Goal: Transaction & Acquisition: Purchase product/service

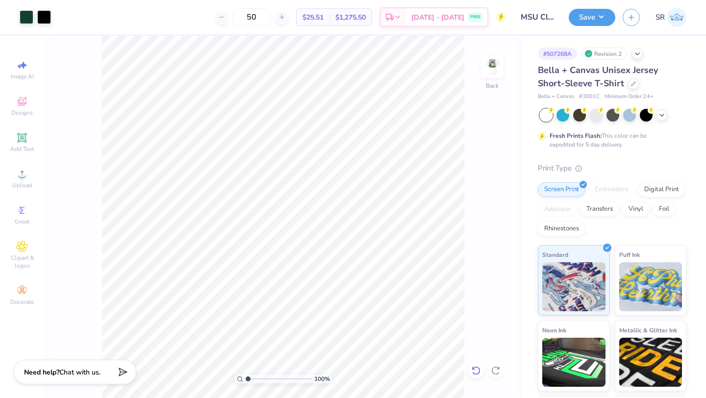
click at [475, 371] on icon at bounding box center [476, 371] width 10 height 10
type input "2.01"
type input "1.70"
type input "3.00"
click at [25, 18] on div at bounding box center [27, 16] width 14 height 14
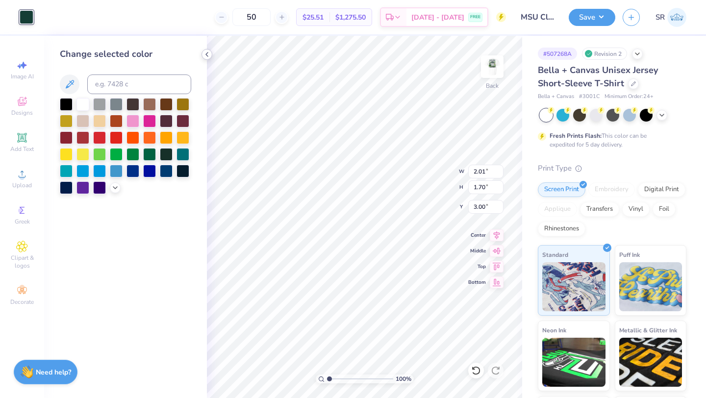
click at [207, 55] on polyline at bounding box center [207, 54] width 2 height 4
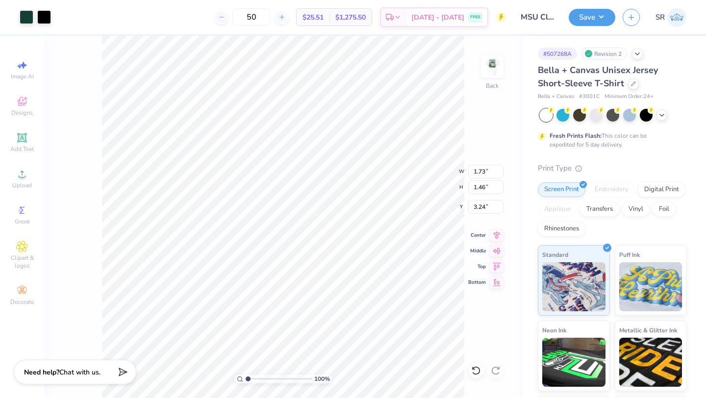
type input "1.73"
type input "1.46"
type input "3.24"
click at [473, 367] on icon at bounding box center [474, 368] width 2 height 2
type input "2.01"
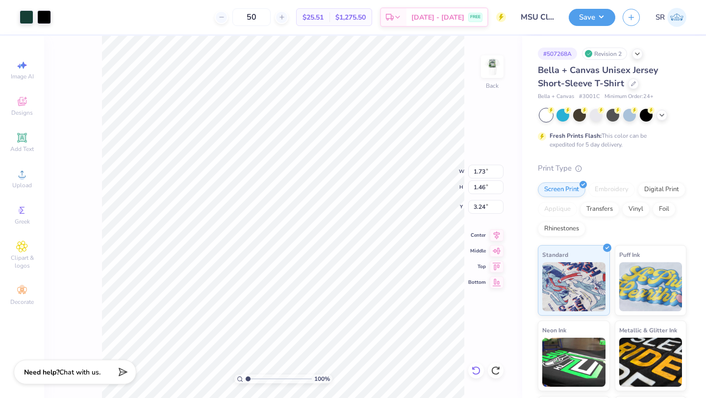
type input "1.70"
click at [474, 369] on icon at bounding box center [474, 368] width 2 height 2
type input "3.01"
click at [478, 371] on icon at bounding box center [476, 371] width 10 height 10
type input "3.01"
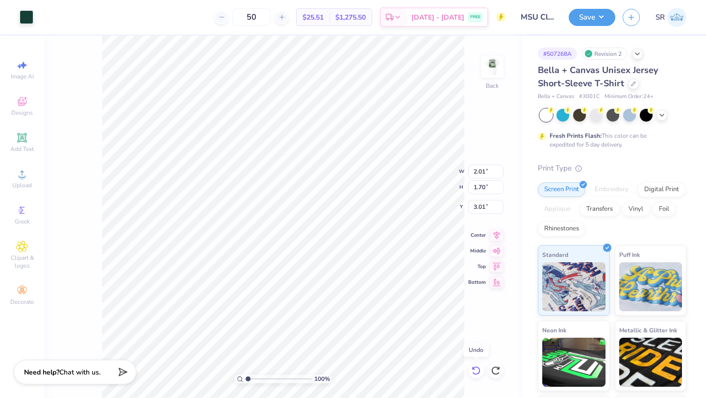
click at [478, 371] on icon at bounding box center [476, 371] width 10 height 10
type input "0.81"
type input "0.68"
click at [478, 371] on icon at bounding box center [476, 371] width 10 height 10
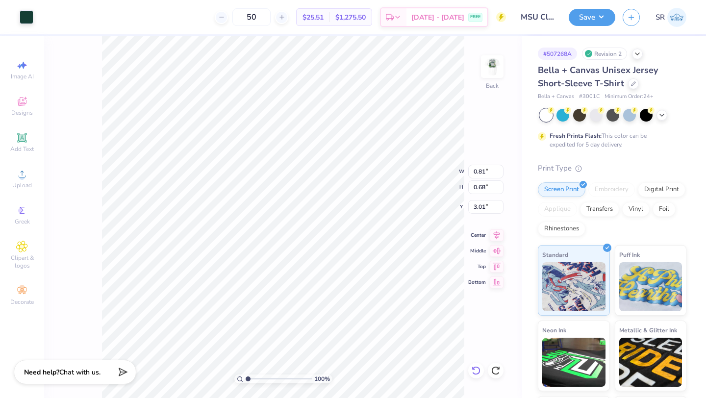
type input "1.30"
type input "1.10"
type input "2.59"
click at [476, 374] on icon at bounding box center [476, 370] width 8 height 9
type input "0.81"
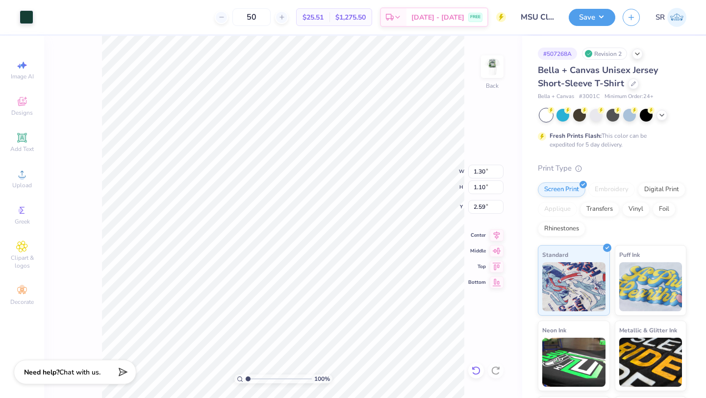
type input "0.68"
type input "3.01"
type input "3.65"
type input "1.27"
type input "3.31"
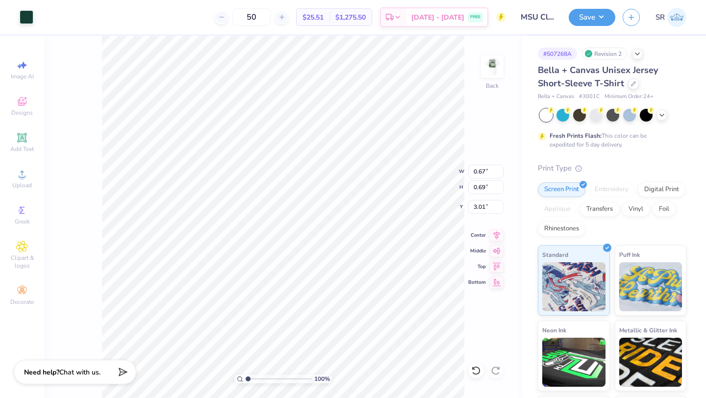
type input "1.94"
click at [475, 368] on icon at bounding box center [476, 371] width 10 height 10
type input "3.79"
click at [47, 20] on div at bounding box center [44, 16] width 14 height 14
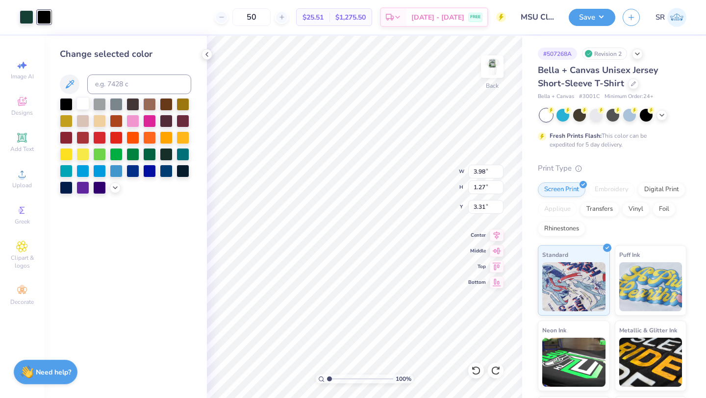
click at [83, 107] on div at bounding box center [82, 103] width 13 height 13
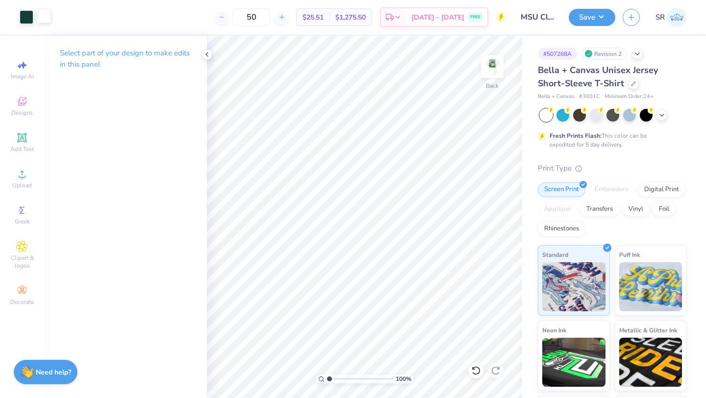
click at [44, 19] on div at bounding box center [44, 16] width 14 height 14
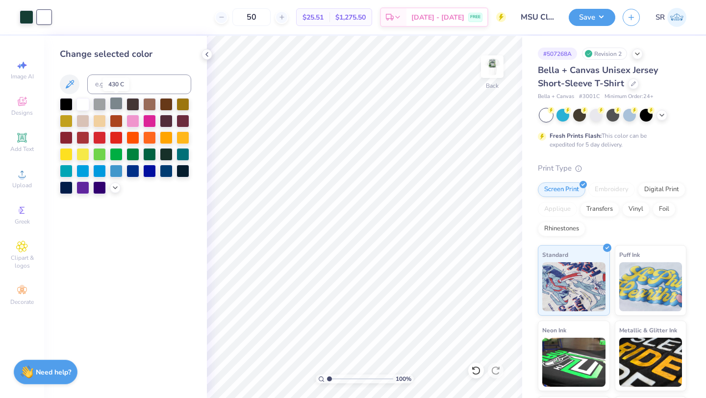
click at [113, 106] on div at bounding box center [116, 103] width 13 height 13
click at [100, 102] on div at bounding box center [99, 103] width 13 height 13
click at [205, 50] on div at bounding box center [206, 54] width 11 height 11
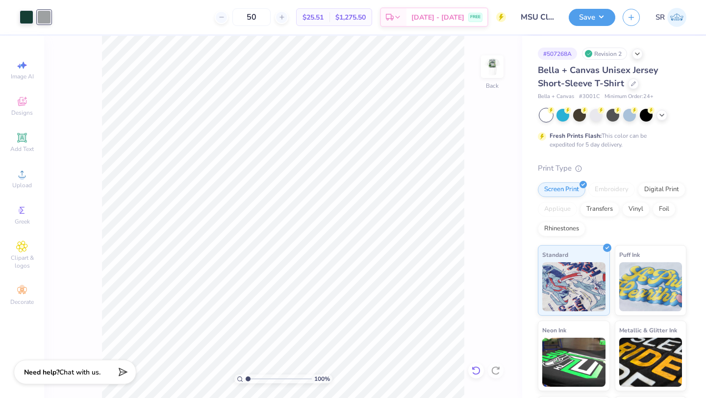
click at [475, 370] on icon at bounding box center [476, 371] width 10 height 10
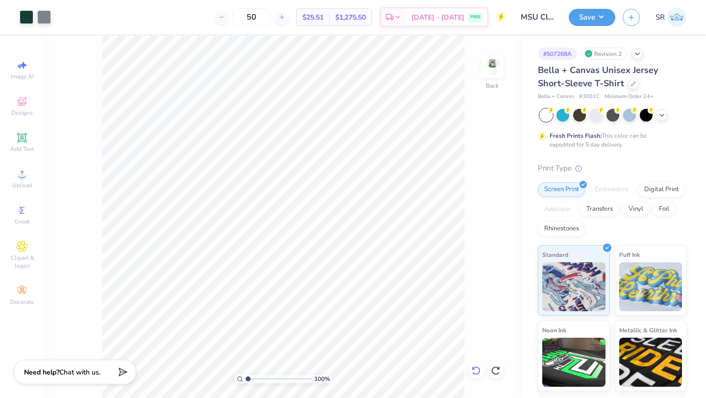
click at [475, 370] on icon at bounding box center [476, 371] width 10 height 10
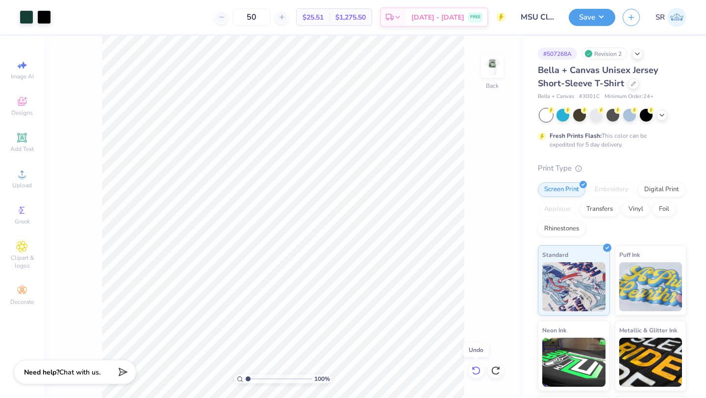
click at [475, 370] on icon at bounding box center [476, 371] width 10 height 10
click at [475, 370] on div "100 % Back" at bounding box center [283, 217] width 478 height 362
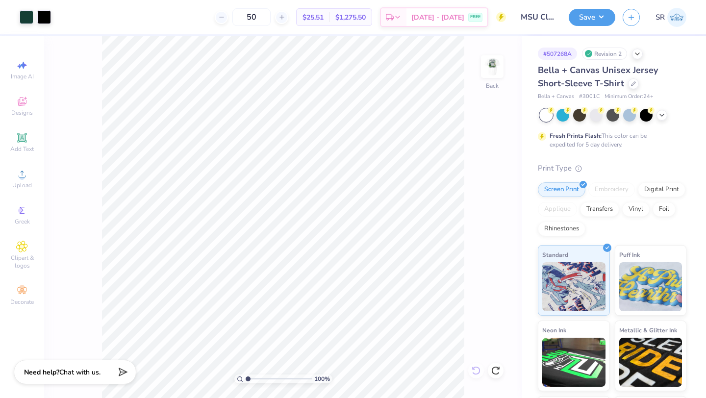
click at [475, 370] on div "100 % Back" at bounding box center [283, 217] width 478 height 362
click at [470, 367] on div "100 % Back" at bounding box center [283, 217] width 478 height 362
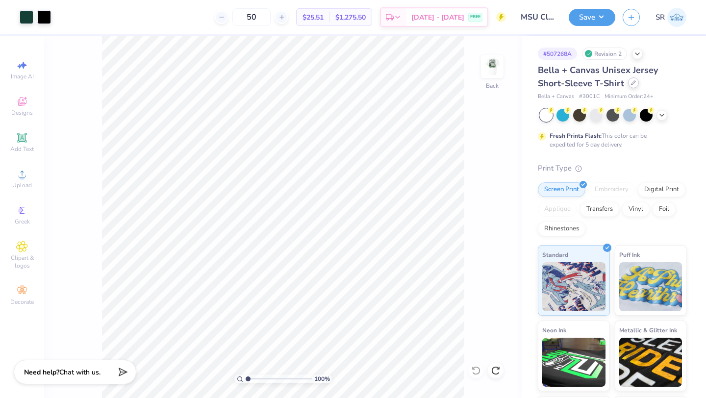
click at [631, 83] on icon at bounding box center [633, 83] width 4 height 4
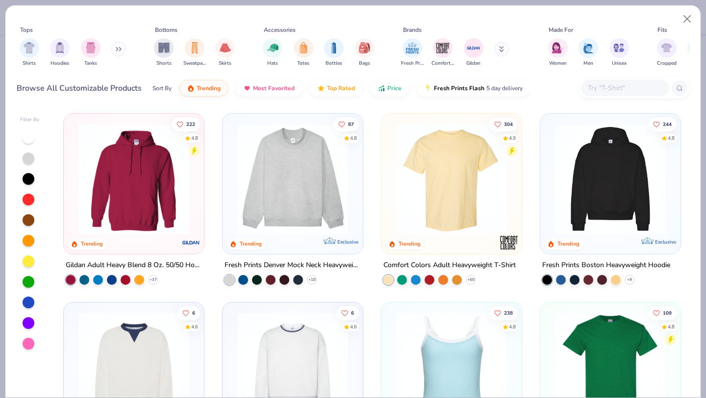
click at [116, 49] on button at bounding box center [118, 49] width 15 height 15
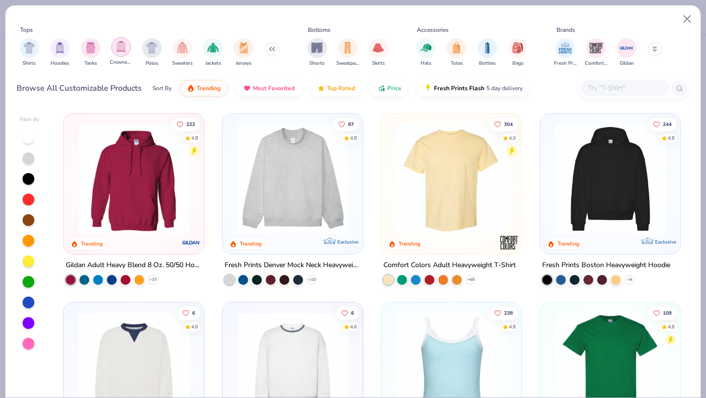
click at [117, 50] on img "filter for Crewnecks" at bounding box center [121, 46] width 11 height 11
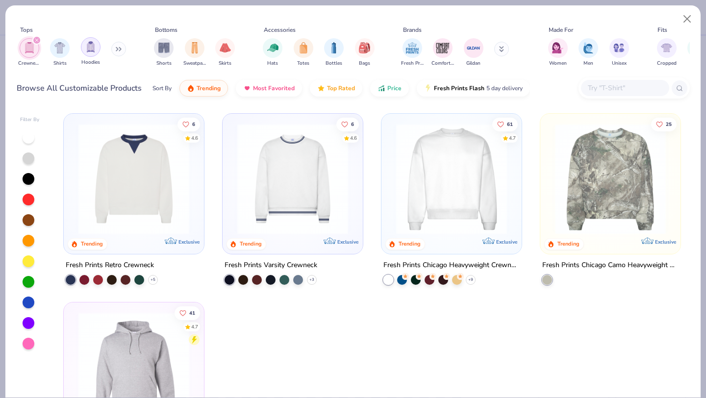
click at [89, 44] on img "filter for Hoodies" at bounding box center [90, 46] width 11 height 11
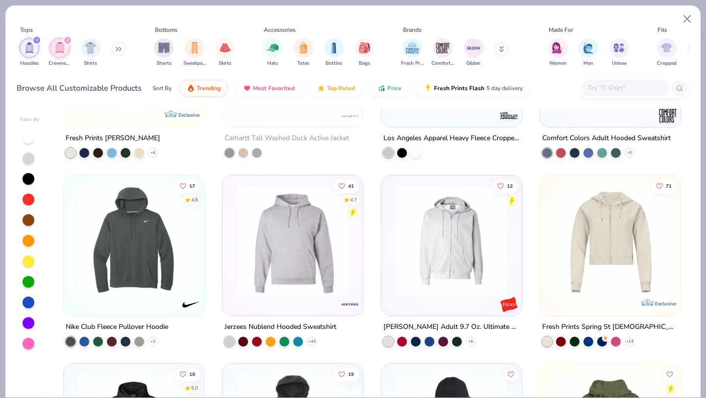
scroll to position [1202, 0]
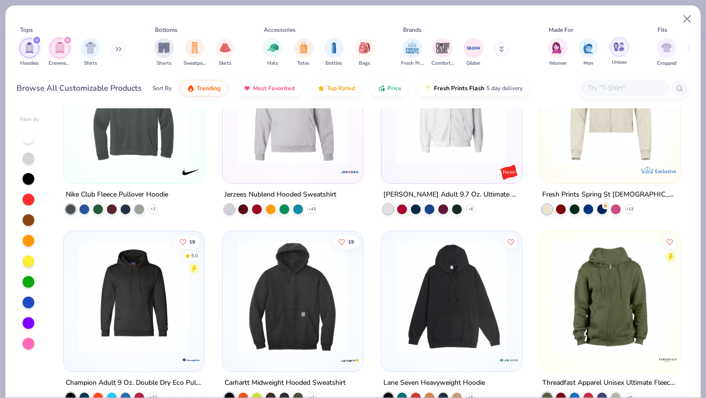
click at [616, 52] on div "filter for Unisex" at bounding box center [619, 47] width 20 height 20
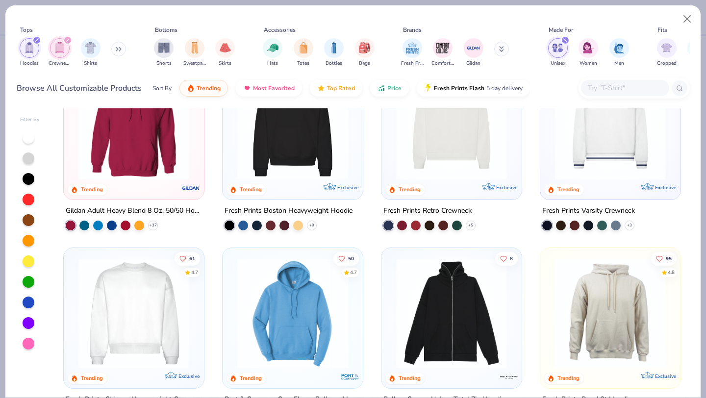
scroll to position [72, 0]
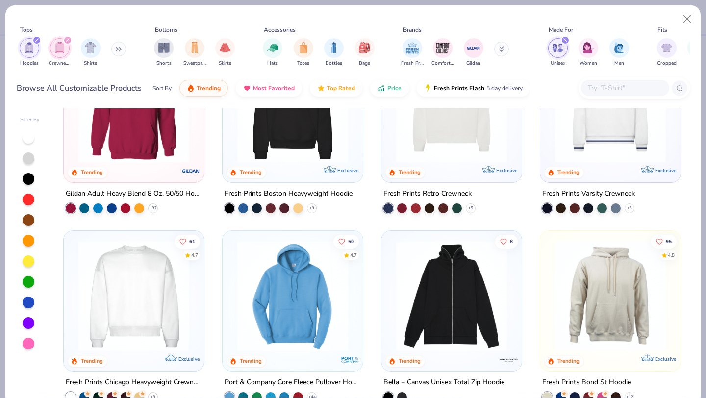
click at [135, 298] on img at bounding box center [134, 296] width 121 height 111
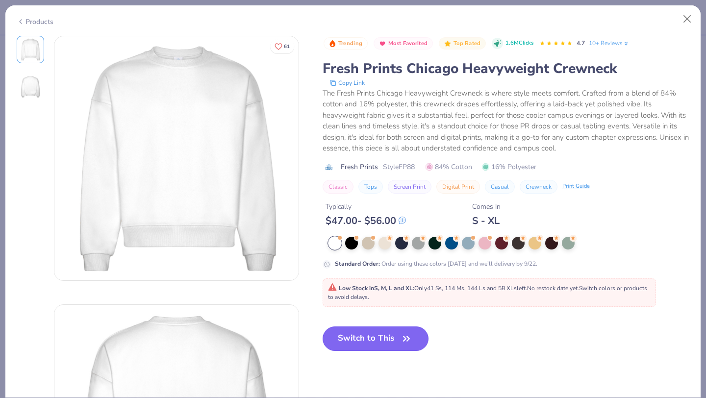
click at [369, 340] on button "Switch to This" at bounding box center [376, 338] width 106 height 25
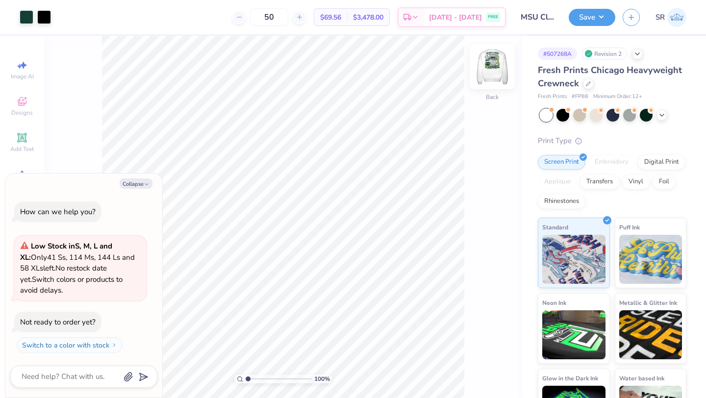
click at [496, 60] on img at bounding box center [492, 66] width 39 height 39
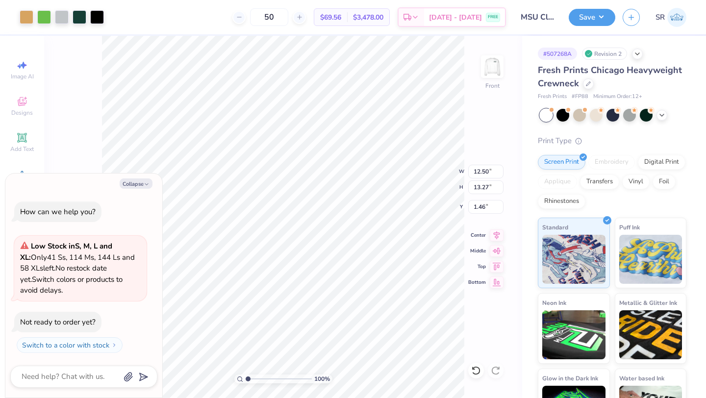
type textarea "x"
type input "3.00"
click at [499, 235] on icon at bounding box center [497, 234] width 14 height 12
click at [494, 69] on img at bounding box center [492, 66] width 39 height 39
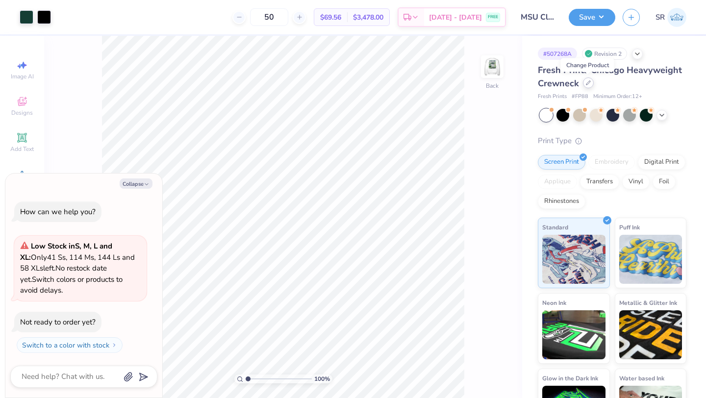
click at [588, 85] on icon at bounding box center [588, 82] width 5 height 5
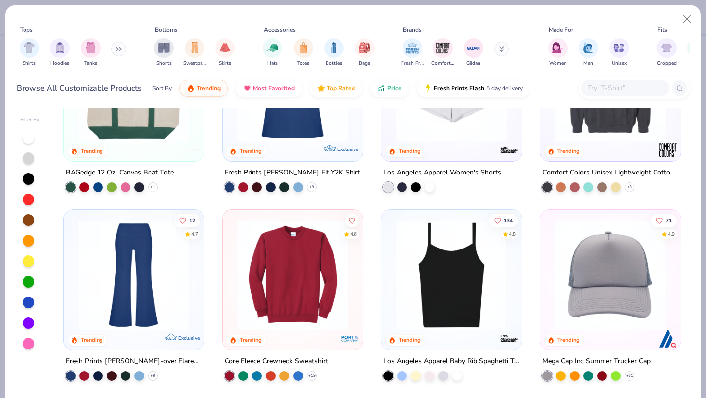
scroll to position [1449, 0]
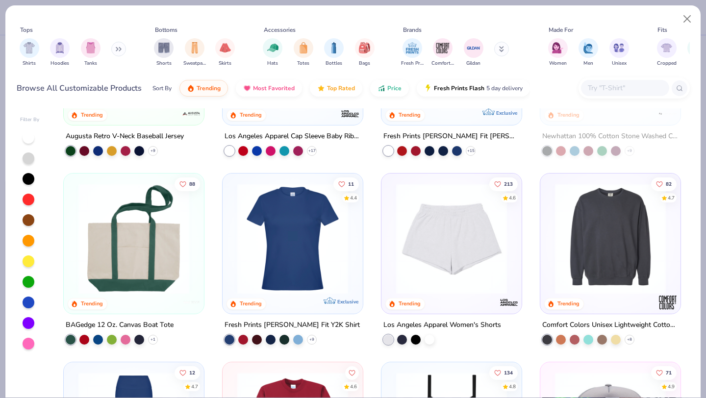
click at [629, 251] on img at bounding box center [610, 238] width 121 height 111
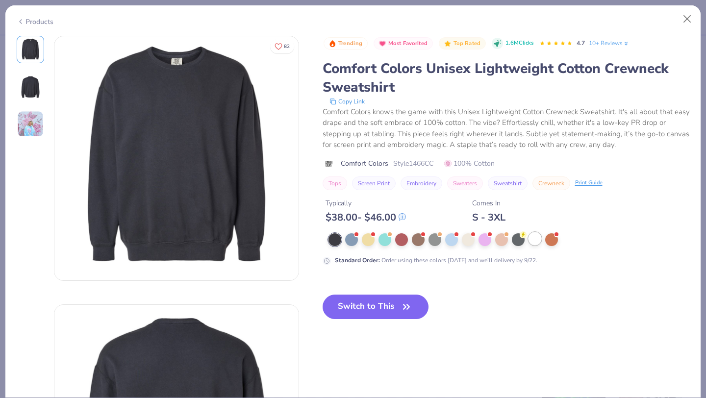
click at [531, 241] on div at bounding box center [534, 238] width 13 height 13
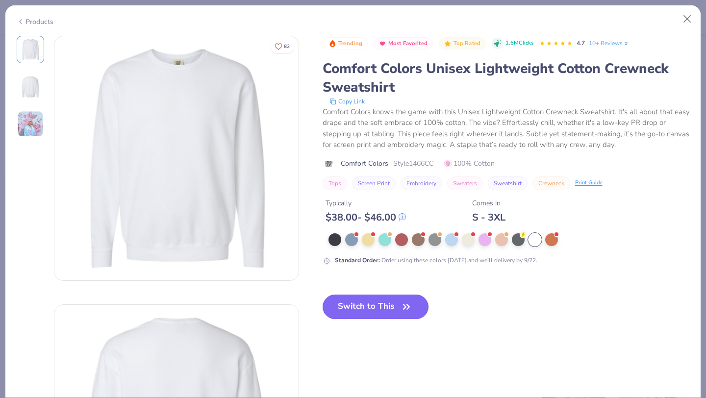
click at [384, 309] on button "Switch to This" at bounding box center [376, 307] width 106 height 25
click at [392, 304] on button "Switch to This" at bounding box center [376, 307] width 106 height 25
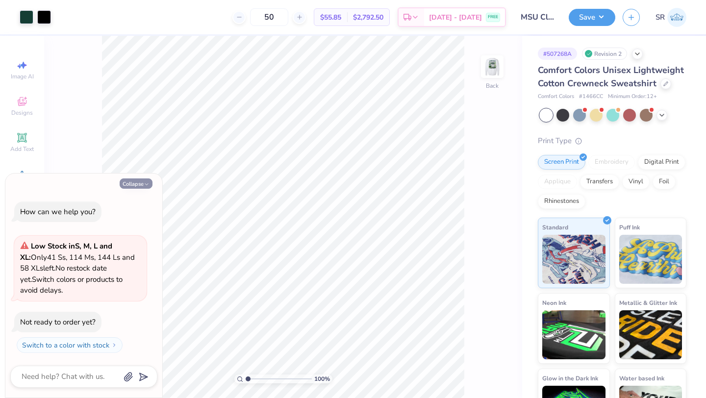
click at [144, 182] on icon "button" at bounding box center [147, 184] width 6 height 6
type textarea "x"
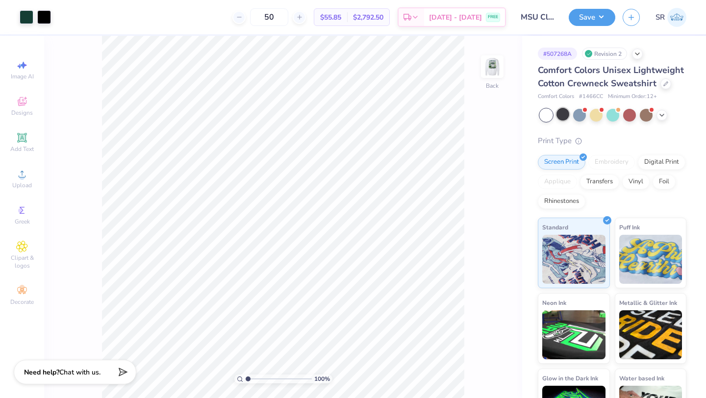
click at [565, 113] on div at bounding box center [562, 114] width 13 height 13
click at [547, 116] on div at bounding box center [546, 115] width 13 height 13
click at [660, 115] on icon at bounding box center [662, 114] width 8 height 8
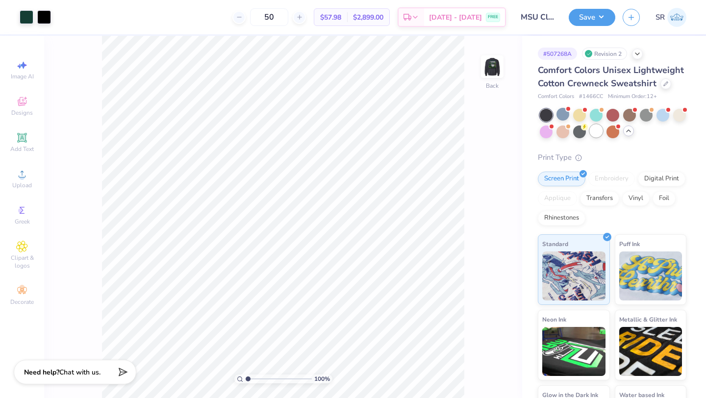
click at [601, 131] on div at bounding box center [596, 131] width 13 height 13
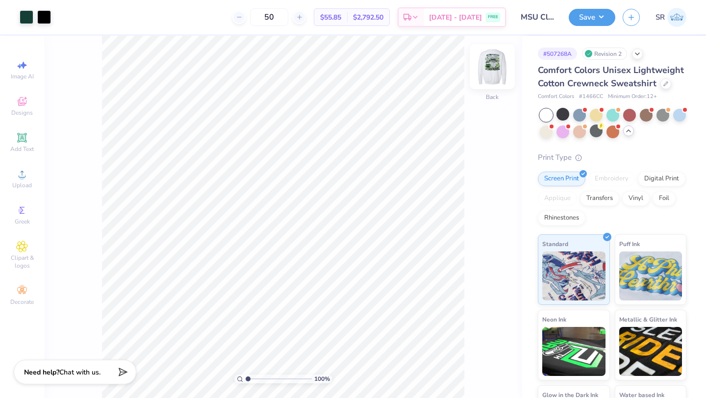
click at [495, 69] on img at bounding box center [492, 66] width 39 height 39
click at [491, 70] on img at bounding box center [492, 66] width 39 height 39
click at [664, 86] on div at bounding box center [665, 82] width 11 height 11
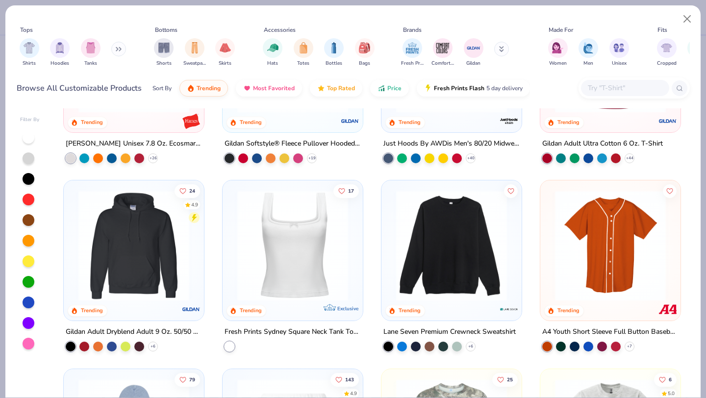
scroll to position [2009, 0]
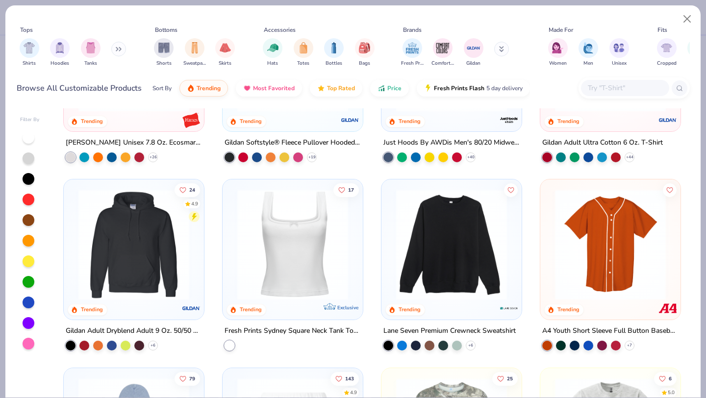
click at [454, 259] on img at bounding box center [451, 244] width 121 height 111
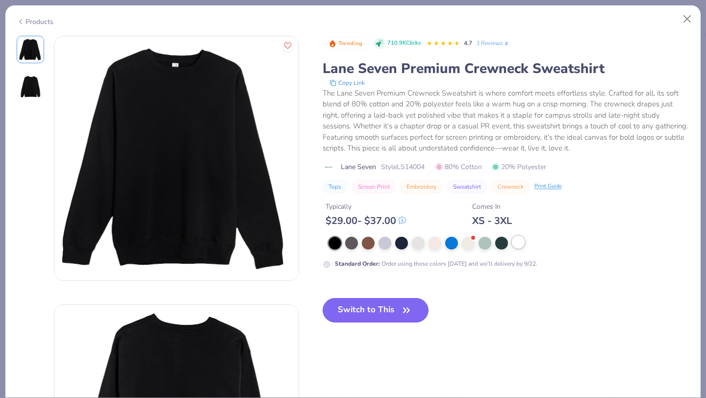
click at [516, 243] on div at bounding box center [518, 242] width 13 height 13
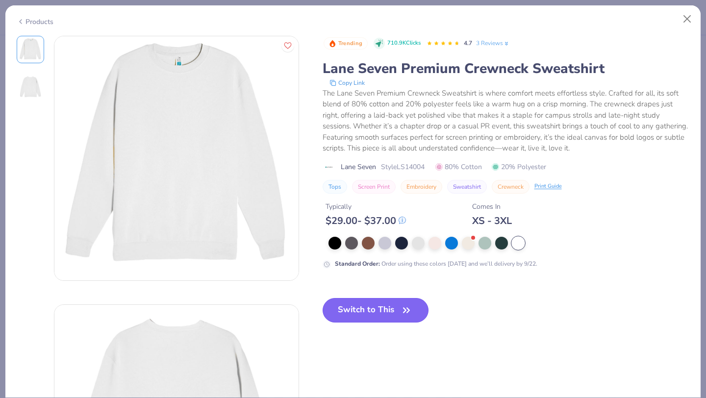
click at [362, 311] on button "Switch to This" at bounding box center [376, 310] width 106 height 25
click at [388, 309] on button "Switch to This" at bounding box center [376, 310] width 106 height 25
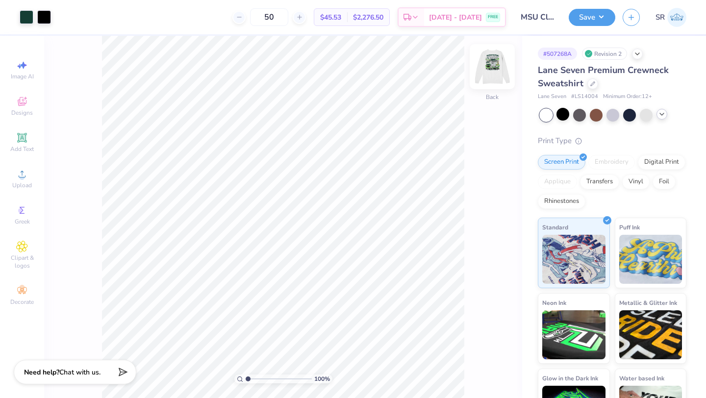
click at [491, 66] on img at bounding box center [492, 66] width 39 height 39
click at [286, 16] on input "50" at bounding box center [269, 17] width 38 height 18
type input "5"
type input "23"
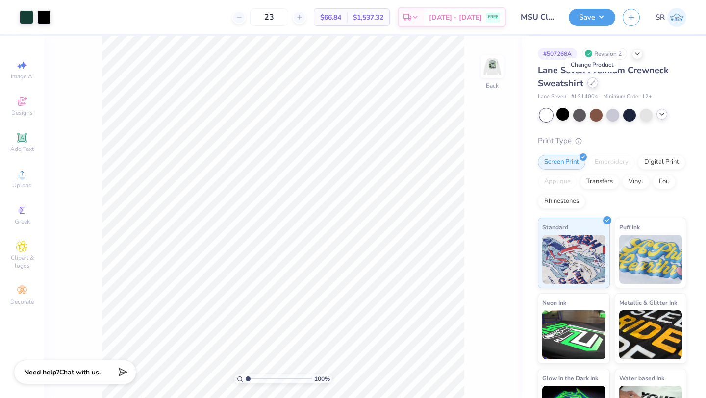
click at [594, 84] on div at bounding box center [592, 82] width 11 height 11
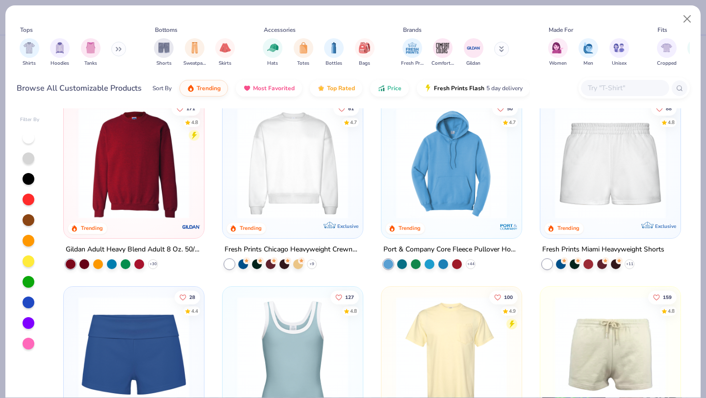
scroll to position [592, 0]
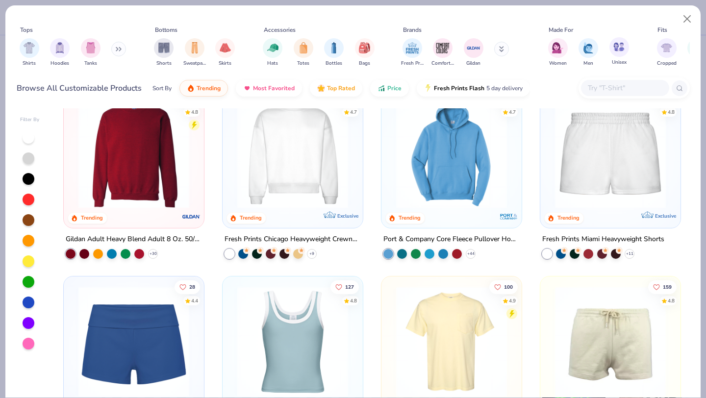
click at [614, 57] on div "Unisex" at bounding box center [619, 51] width 20 height 29
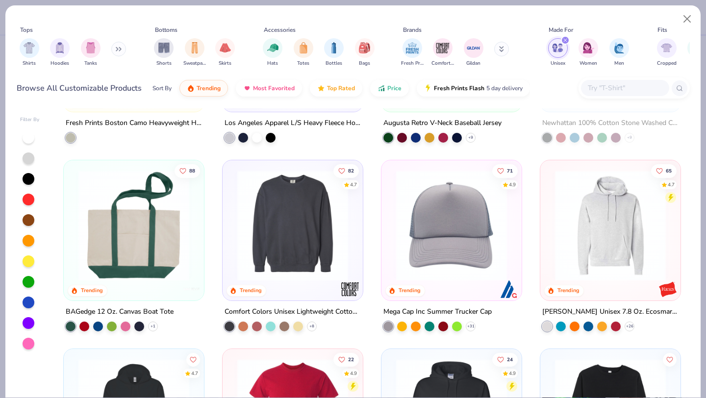
scroll to position [948, 0]
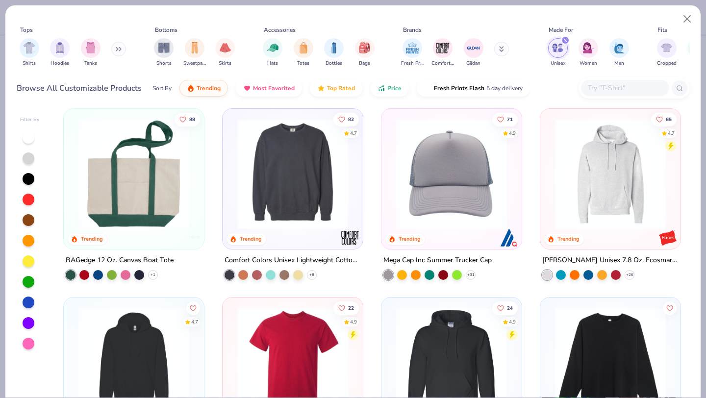
click at [284, 202] on img at bounding box center [292, 174] width 121 height 111
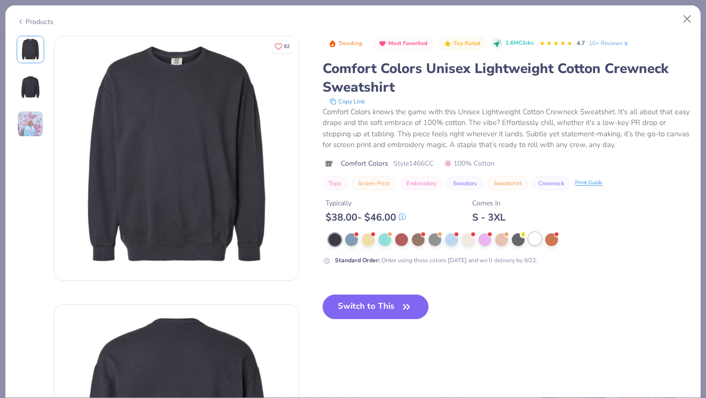
click at [537, 238] on div at bounding box center [534, 238] width 13 height 13
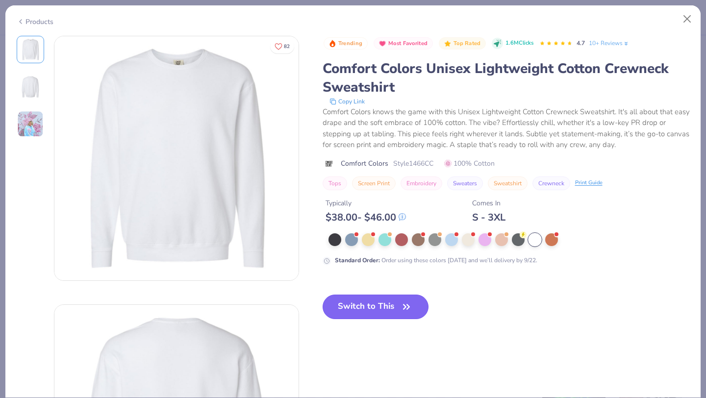
click at [399, 308] on button "Switch to This" at bounding box center [376, 307] width 106 height 25
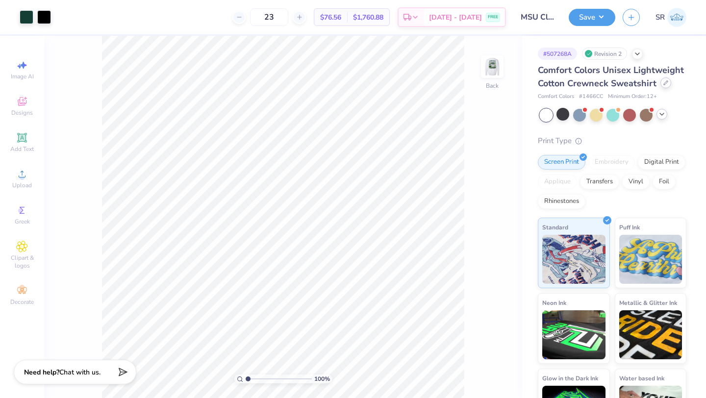
click at [667, 84] on icon at bounding box center [665, 82] width 5 height 5
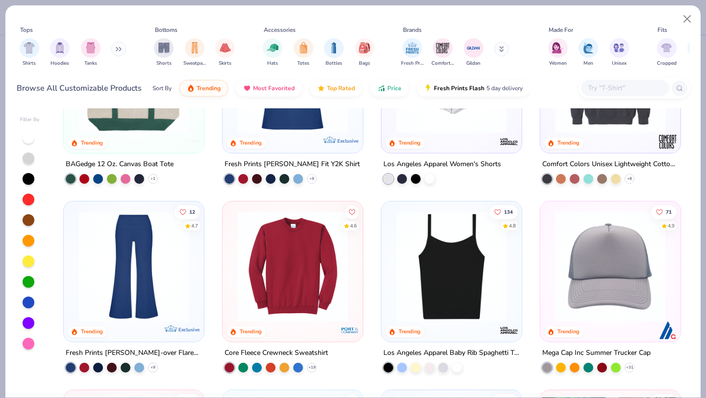
scroll to position [1652, 0]
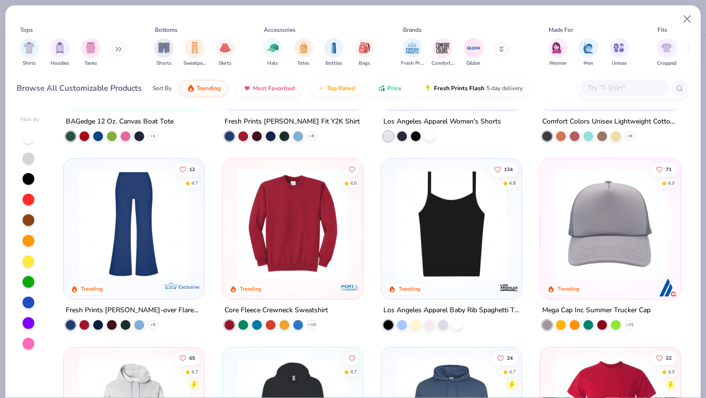
click at [315, 220] on img at bounding box center [292, 224] width 121 height 111
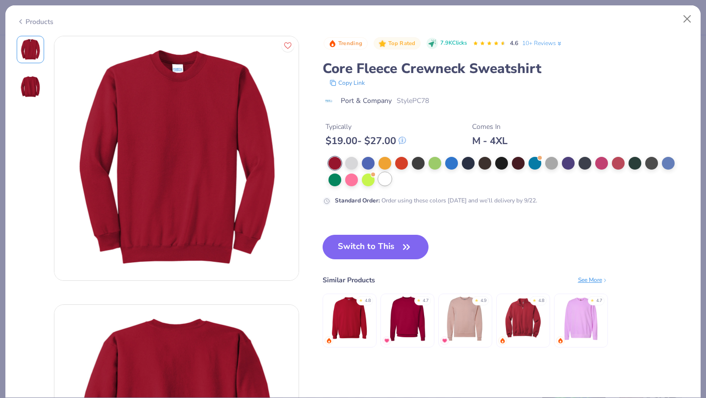
click at [386, 180] on div at bounding box center [384, 179] width 13 height 13
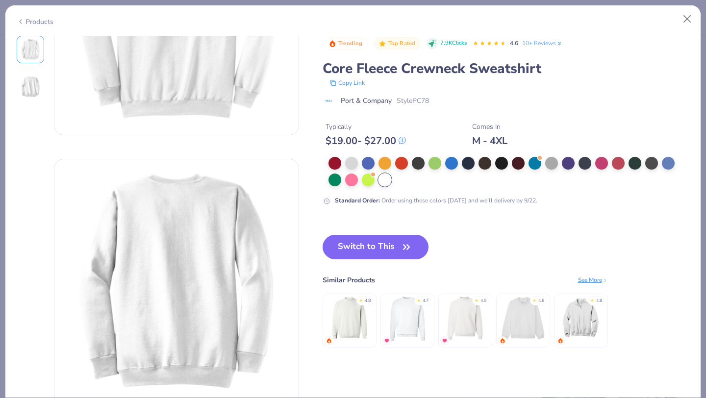
scroll to position [19, 0]
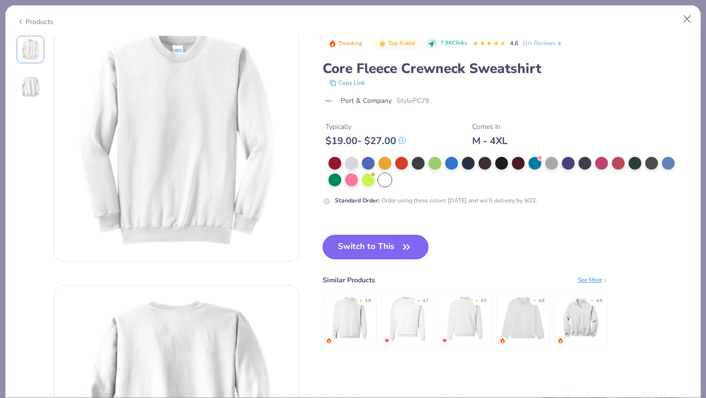
click at [360, 247] on button "Switch to This" at bounding box center [376, 247] width 106 height 25
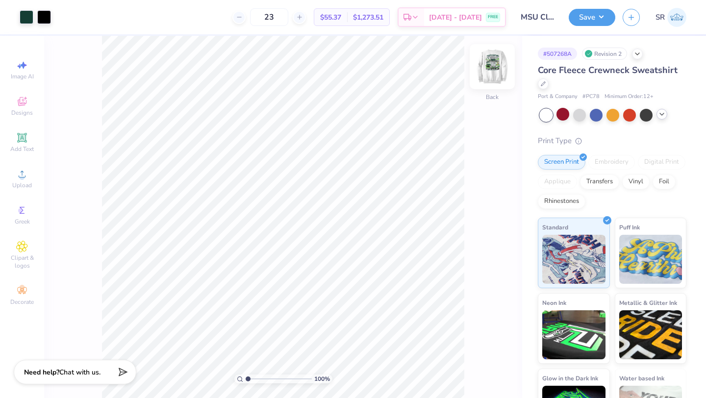
click at [490, 63] on img at bounding box center [492, 66] width 39 height 39
click at [491, 64] on img at bounding box center [492, 66] width 39 height 39
click at [579, 113] on div at bounding box center [579, 114] width 13 height 13
click at [490, 67] on img at bounding box center [492, 66] width 39 height 39
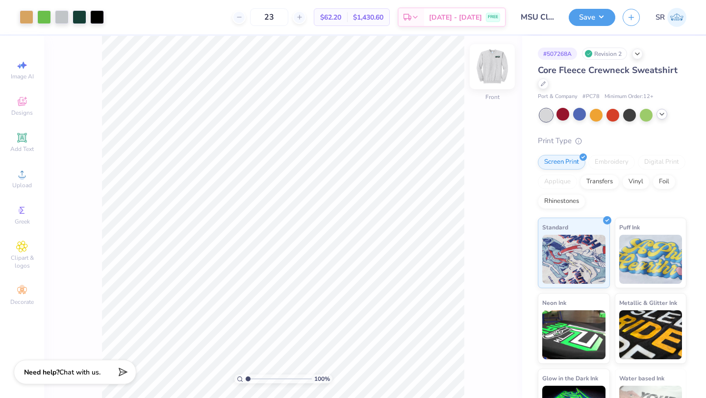
click at [490, 67] on img at bounding box center [492, 66] width 39 height 39
click at [663, 115] on icon at bounding box center [662, 114] width 8 height 8
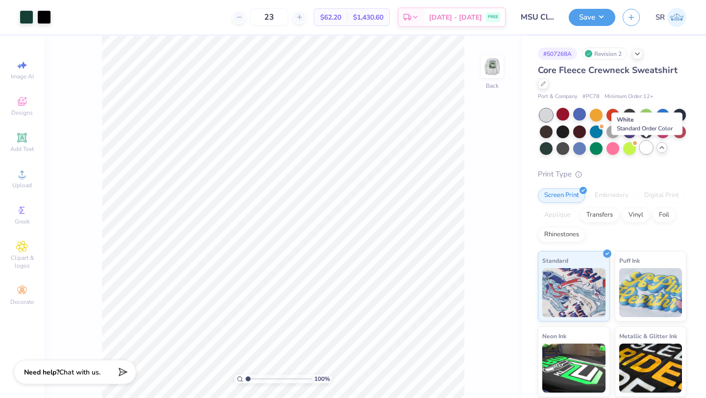
click at [643, 149] on div at bounding box center [646, 147] width 13 height 13
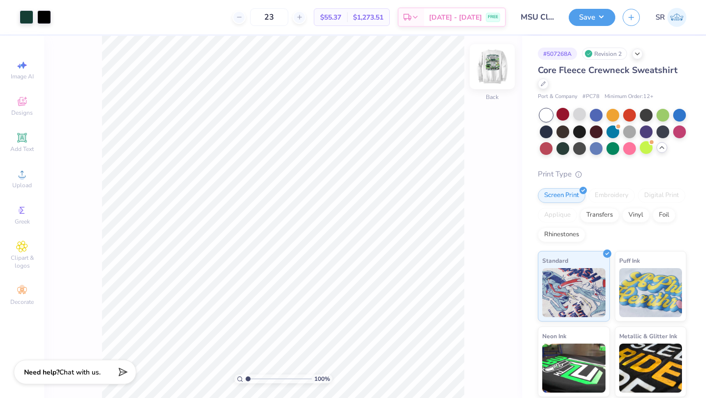
click at [493, 67] on img at bounding box center [492, 66] width 39 height 39
click at [494, 69] on img at bounding box center [492, 66] width 39 height 39
click at [589, 15] on button "Save" at bounding box center [592, 15] width 47 height 17
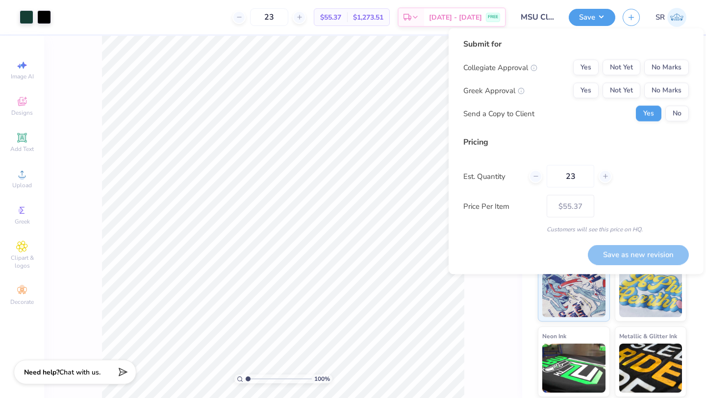
click at [489, 307] on div "100 % Back" at bounding box center [283, 217] width 478 height 362
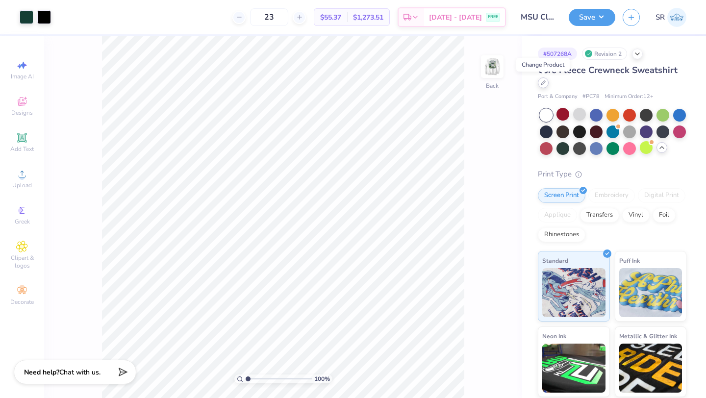
click at [545, 84] on icon at bounding box center [543, 82] width 5 height 5
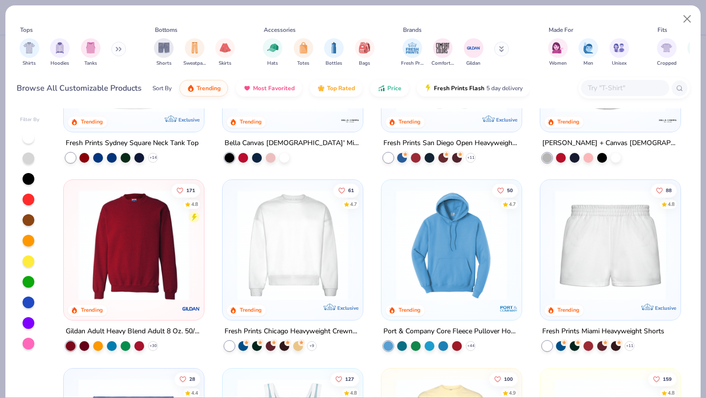
scroll to position [565, 0]
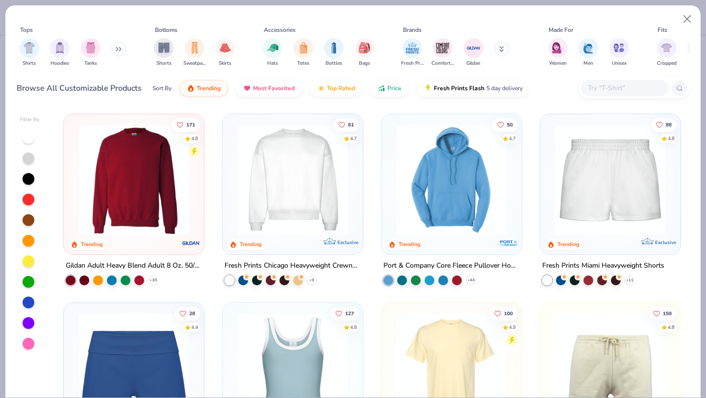
click at [324, 196] on img at bounding box center [292, 179] width 121 height 111
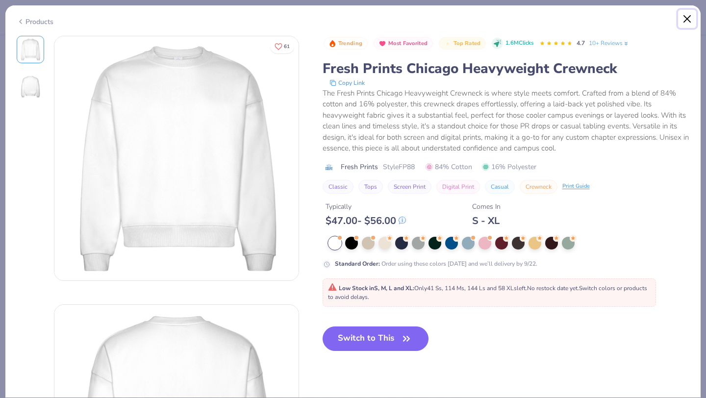
click at [683, 16] on button "Close" at bounding box center [687, 19] width 19 height 19
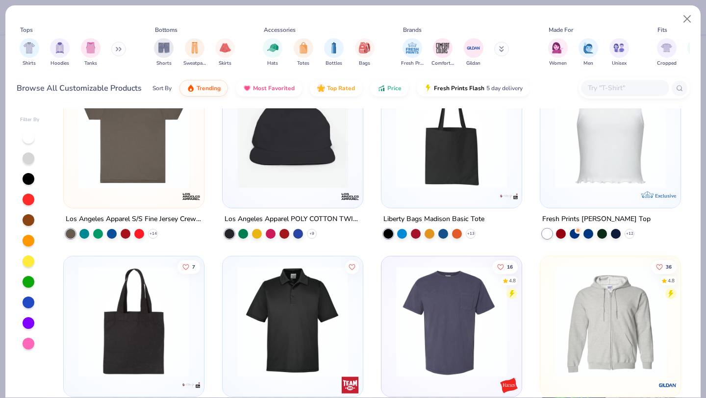
scroll to position [3259, 0]
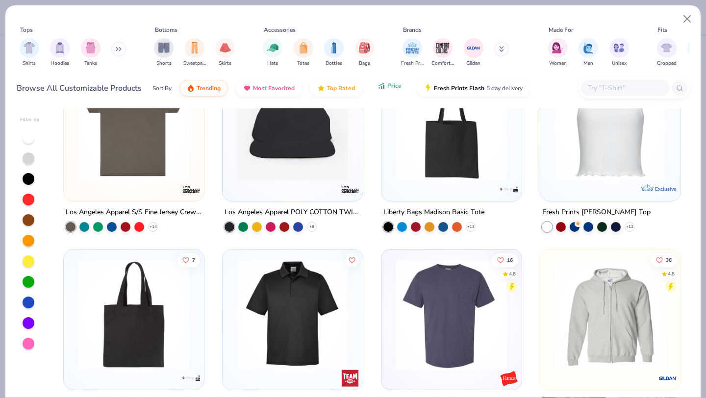
click at [385, 90] on button "Price" at bounding box center [389, 85] width 39 height 17
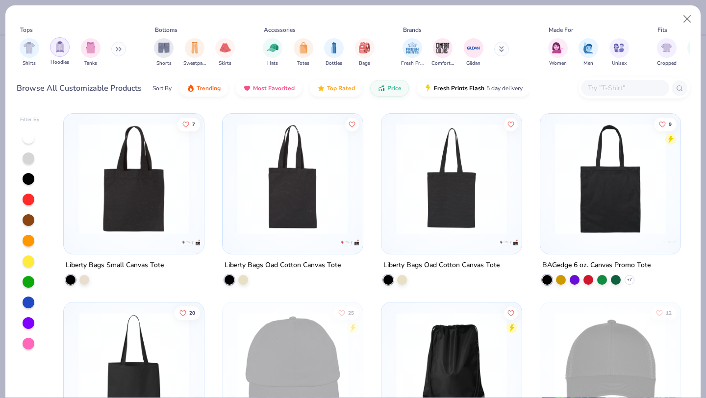
click at [59, 48] on img "filter for Hoodies" at bounding box center [59, 46] width 11 height 11
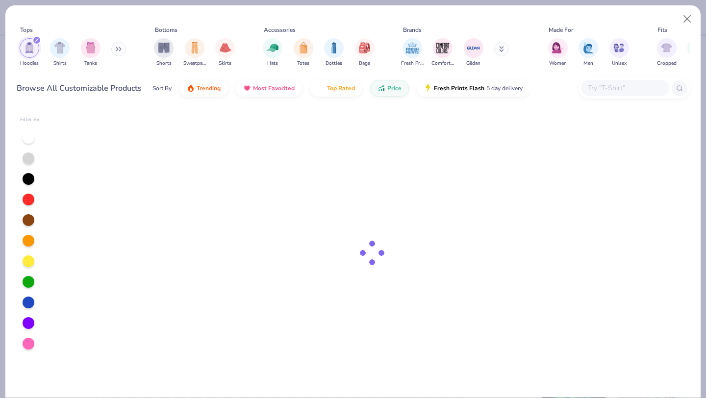
click at [119, 49] on icon at bounding box center [119, 49] width 6 height 5
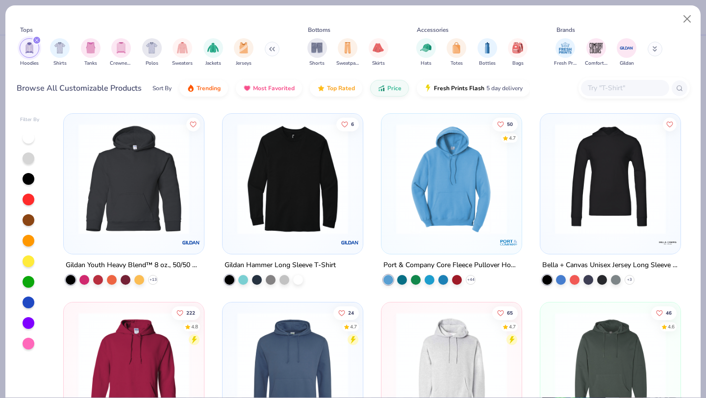
click at [120, 46] on img "filter for Crewnecks" at bounding box center [121, 47] width 11 height 11
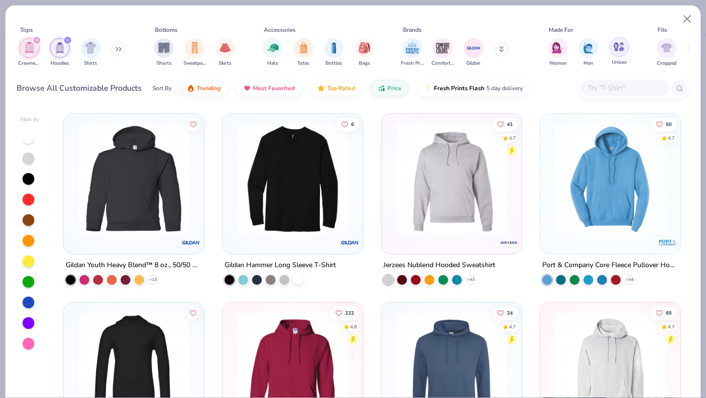
click at [615, 52] on img "filter for Unisex" at bounding box center [618, 46] width 11 height 11
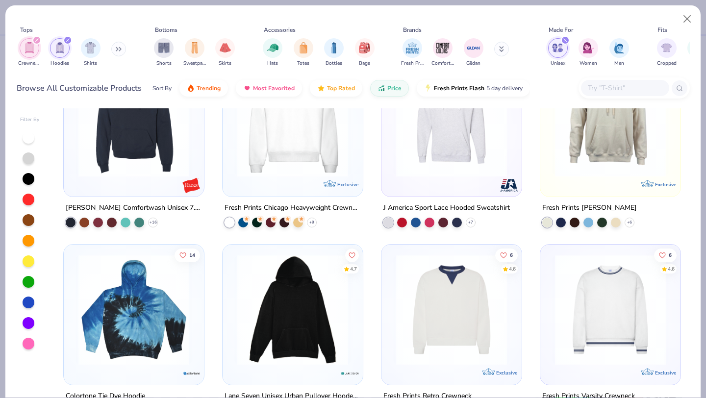
scroll to position [1897, 0]
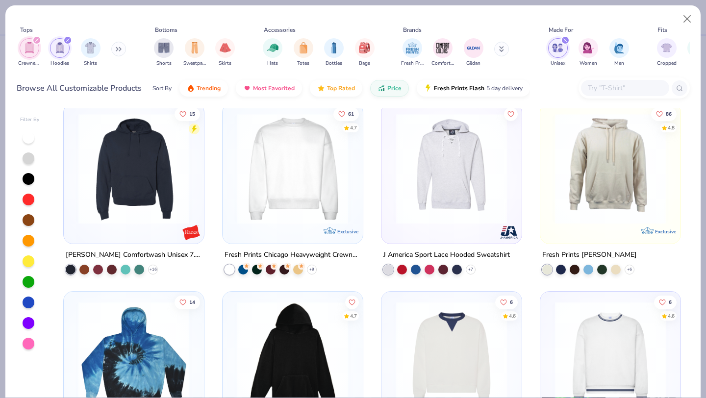
click at [259, 216] on img at bounding box center [292, 168] width 121 height 111
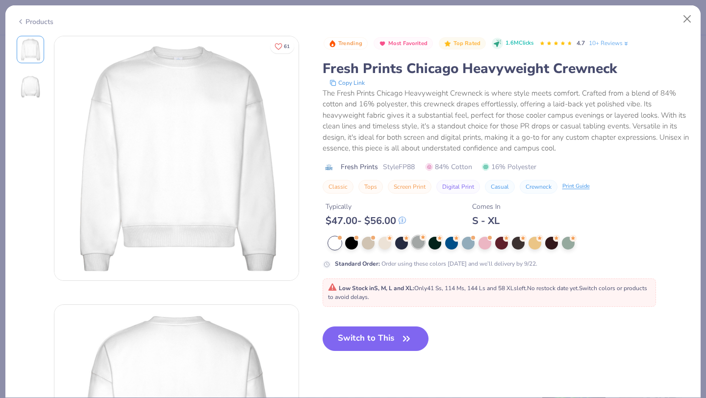
click at [420, 241] on div at bounding box center [418, 242] width 13 height 13
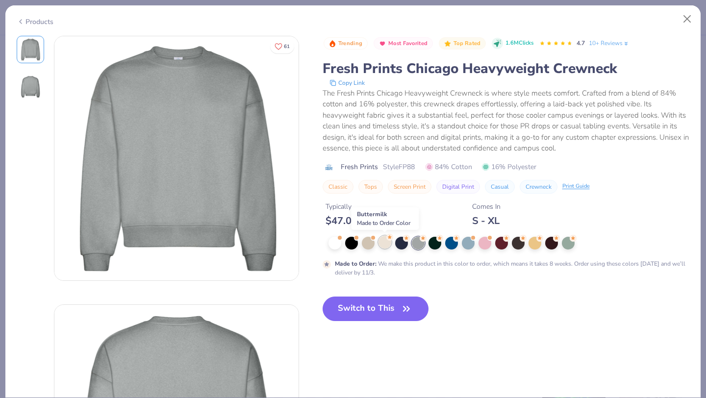
click at [384, 241] on div at bounding box center [384, 242] width 13 height 13
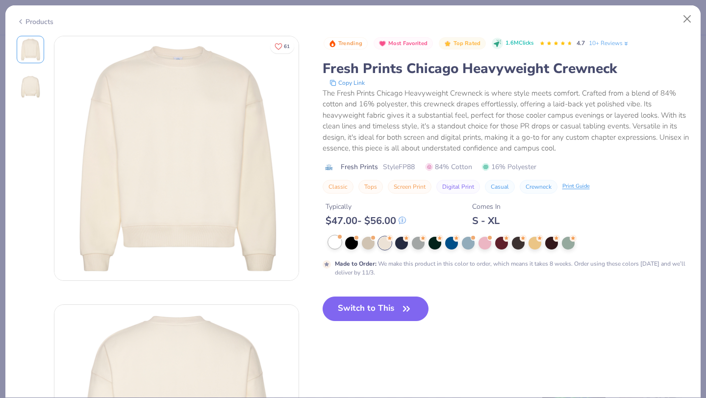
click at [337, 244] on div at bounding box center [334, 242] width 13 height 13
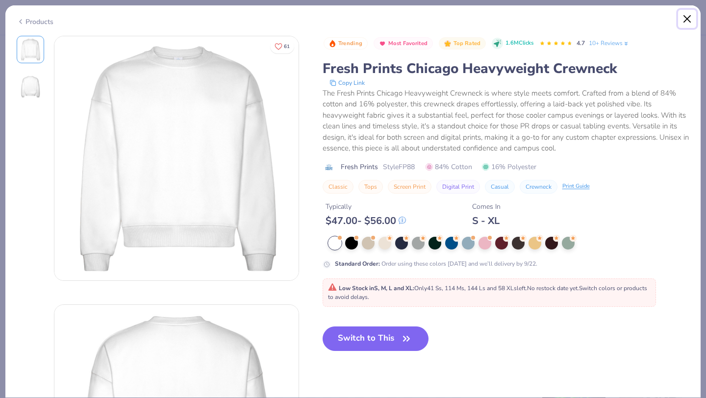
click at [687, 18] on button "Close" at bounding box center [687, 19] width 19 height 19
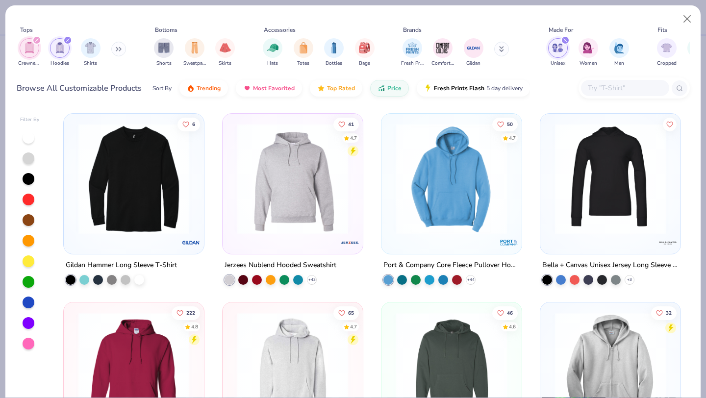
click at [68, 40] on icon "filter for Hoodies" at bounding box center [68, 40] width 4 height 4
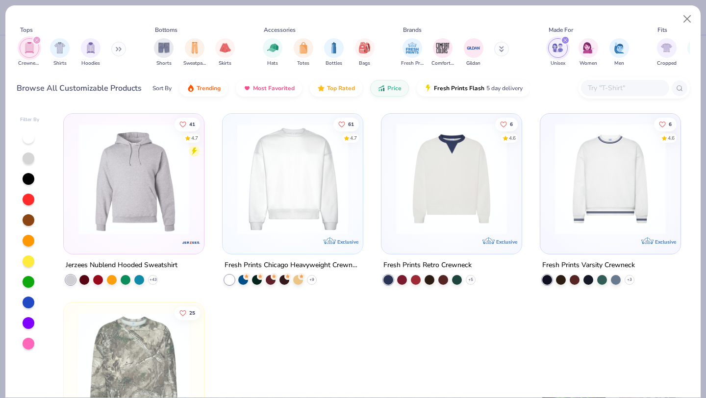
click at [39, 40] on div "filter for Crewnecks" at bounding box center [36, 40] width 9 height 9
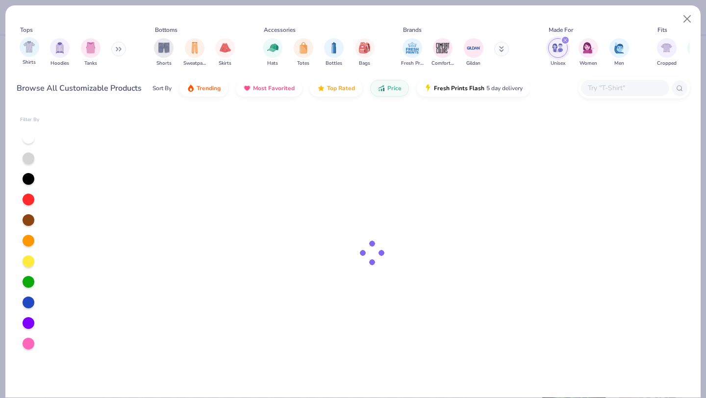
click at [36, 40] on div "filter for Shirts" at bounding box center [30, 47] width 20 height 20
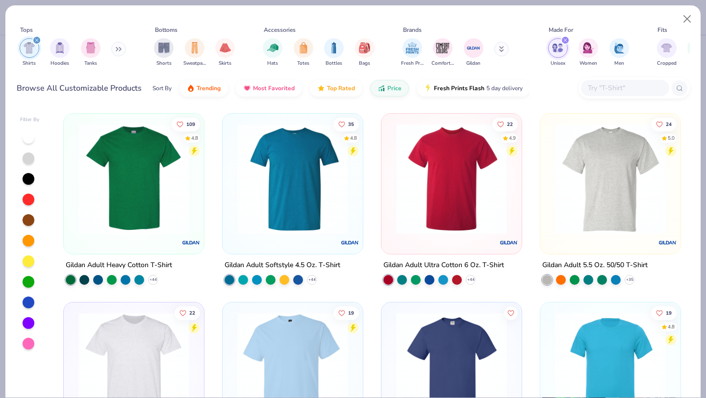
click at [36, 39] on icon "filter for Shirts" at bounding box center [37, 40] width 4 height 4
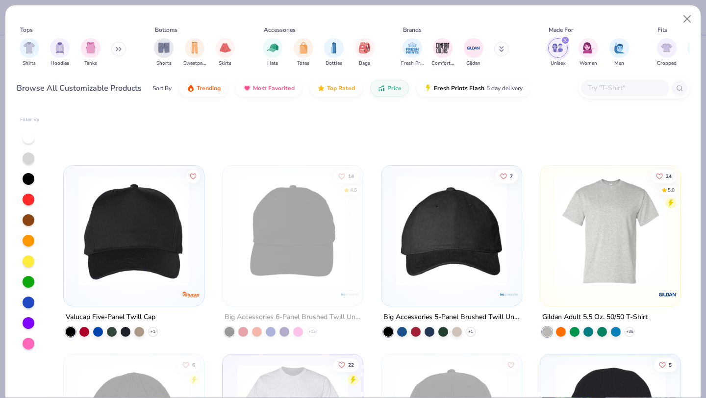
scroll to position [1120, 0]
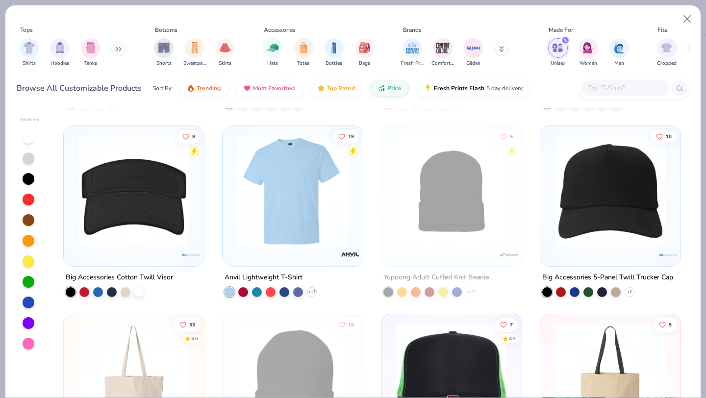
click at [117, 48] on button at bounding box center [118, 49] width 15 height 15
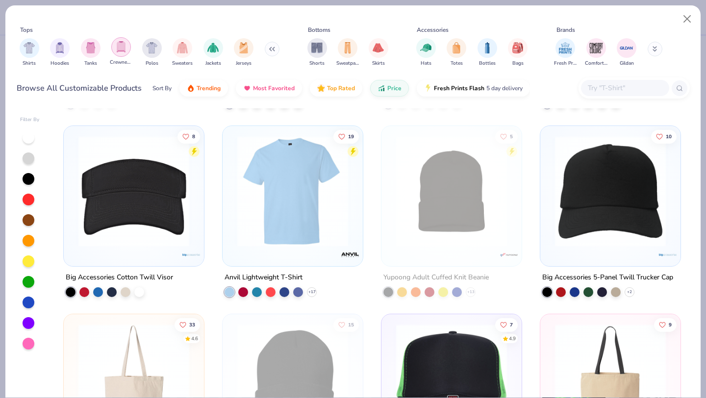
click at [119, 50] on img "filter for Crewnecks" at bounding box center [121, 46] width 11 height 11
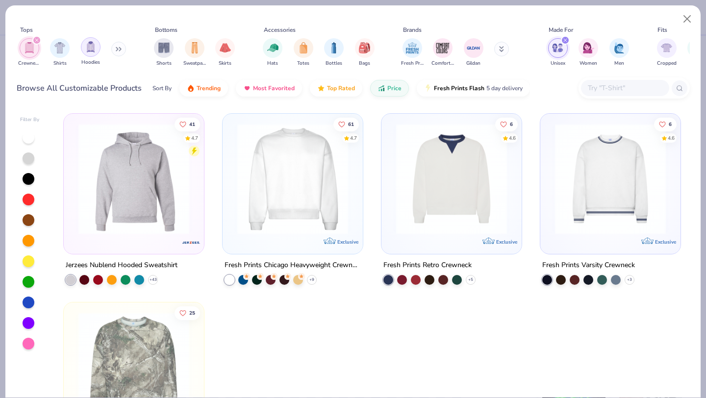
click at [88, 51] on img "filter for Hoodies" at bounding box center [90, 46] width 11 height 11
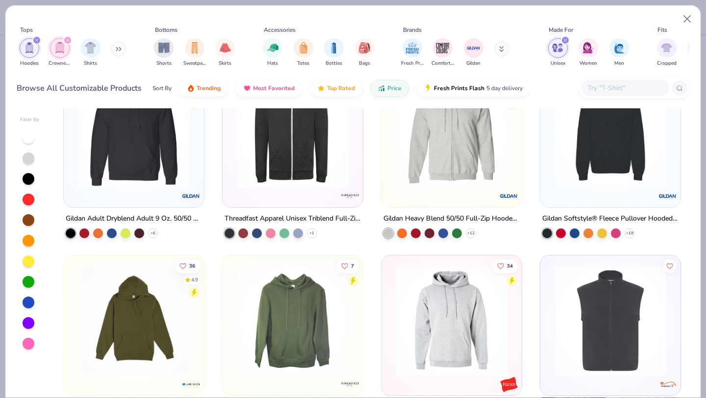
scroll to position [454, 0]
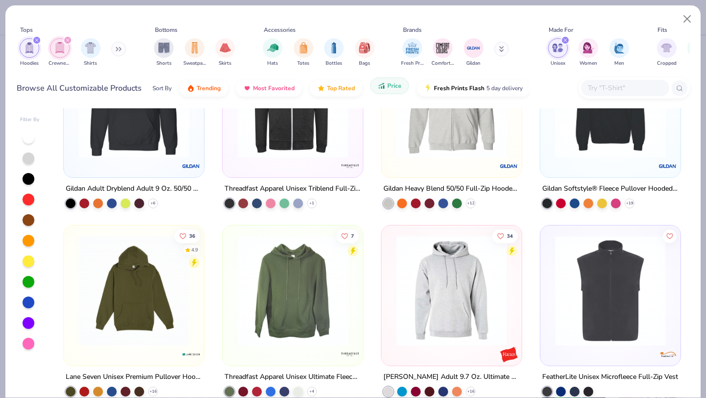
click at [390, 86] on span "Price" at bounding box center [394, 86] width 14 height 8
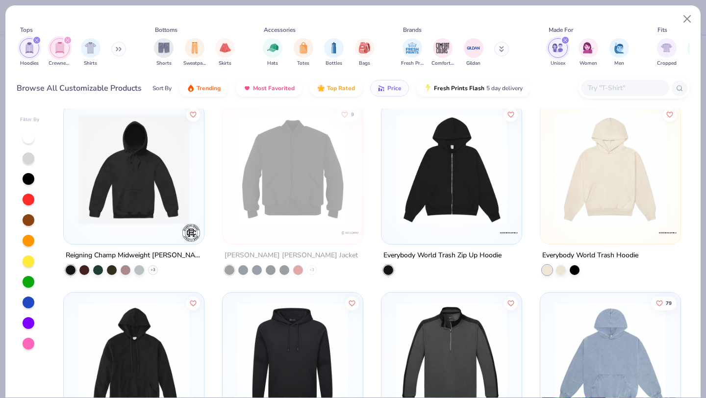
scroll to position [0, 0]
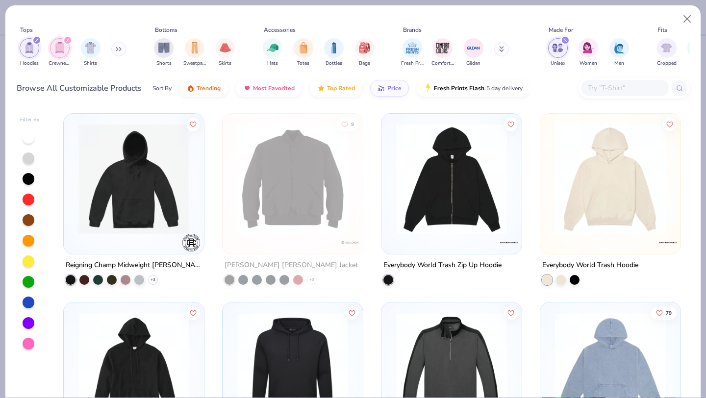
click at [67, 39] on icon "filter for Crewnecks" at bounding box center [68, 40] width 4 height 4
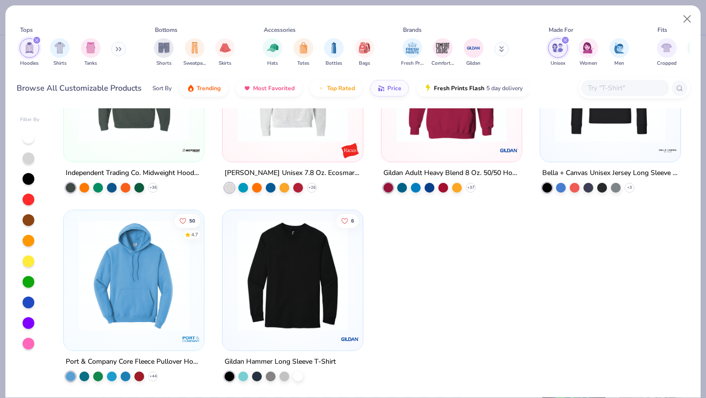
scroll to position [3154, 0]
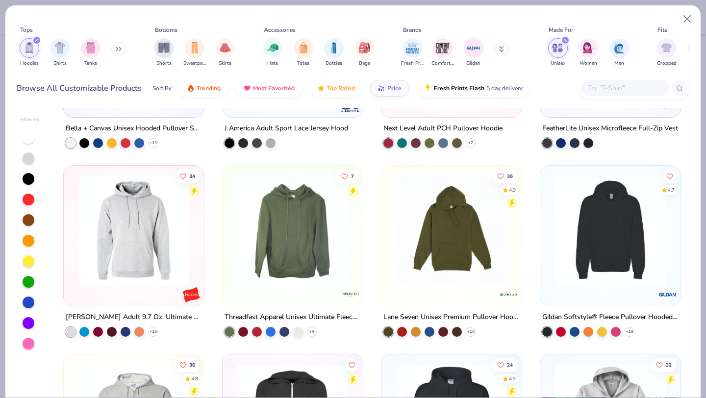
click at [120, 53] on button at bounding box center [118, 49] width 15 height 15
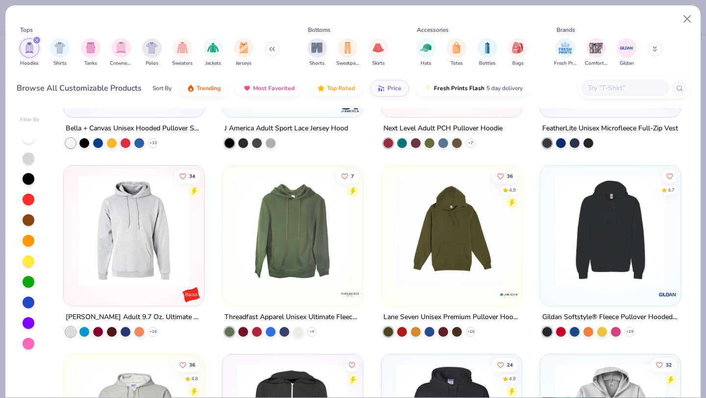
click at [122, 49] on img "filter for Crewnecks" at bounding box center [121, 47] width 11 height 11
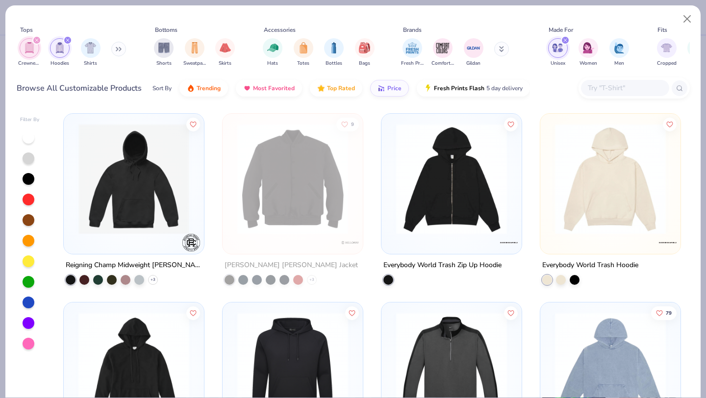
click at [66, 41] on icon "filter for Hoodies" at bounding box center [68, 40] width 4 height 4
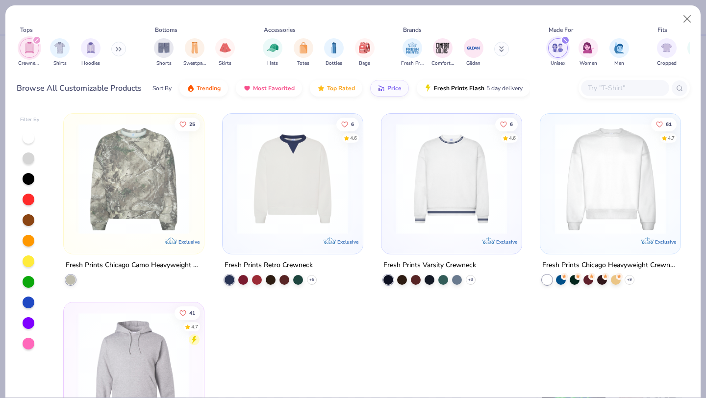
click at [38, 39] on icon "filter for Crewnecks" at bounding box center [37, 40] width 4 height 4
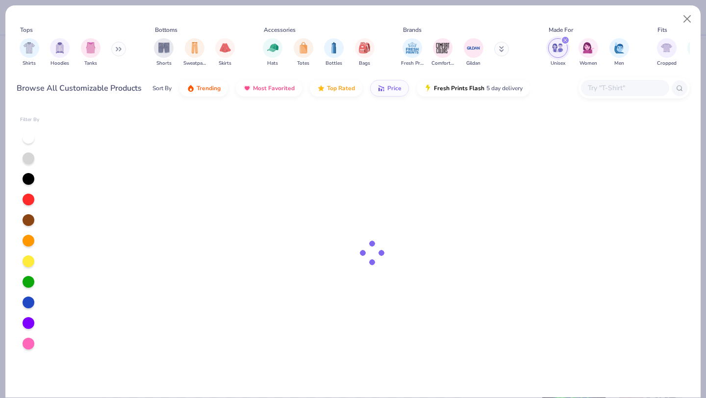
click at [610, 89] on input "text" at bounding box center [624, 87] width 75 height 11
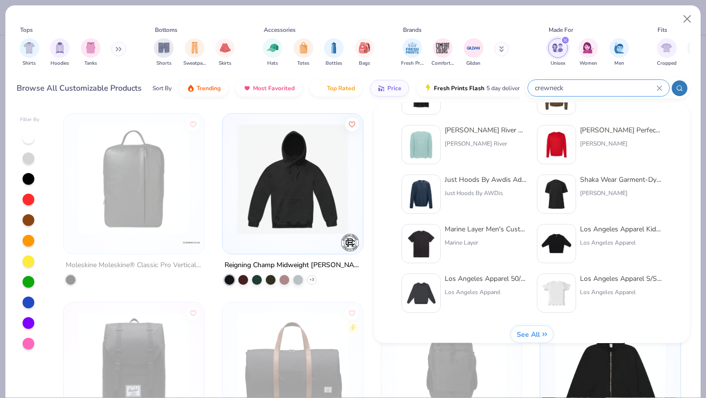
scroll to position [402, 0]
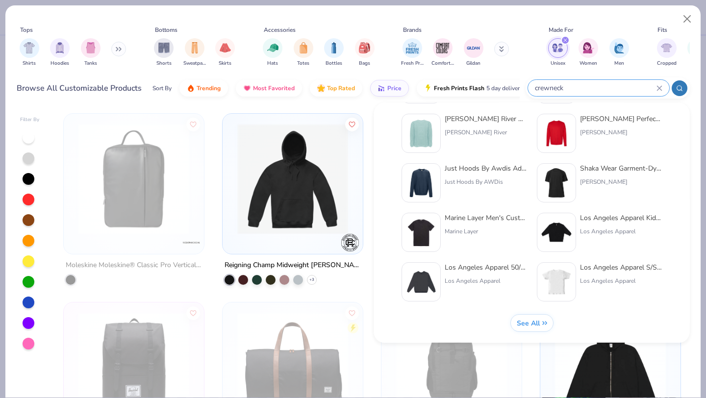
type input "crewneck"
click at [527, 324] on span "See All" at bounding box center [527, 323] width 23 height 9
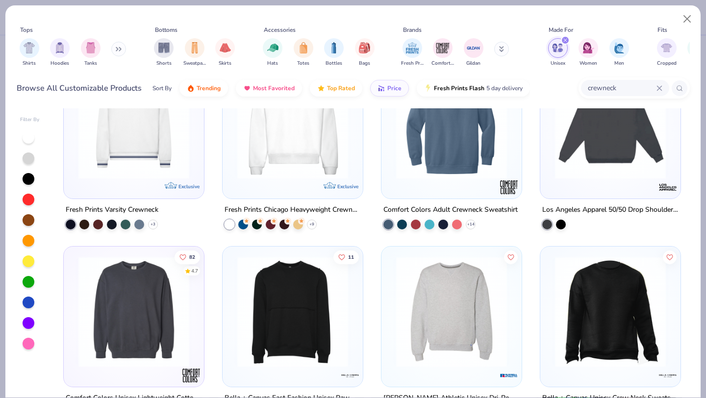
scroll to position [479, 0]
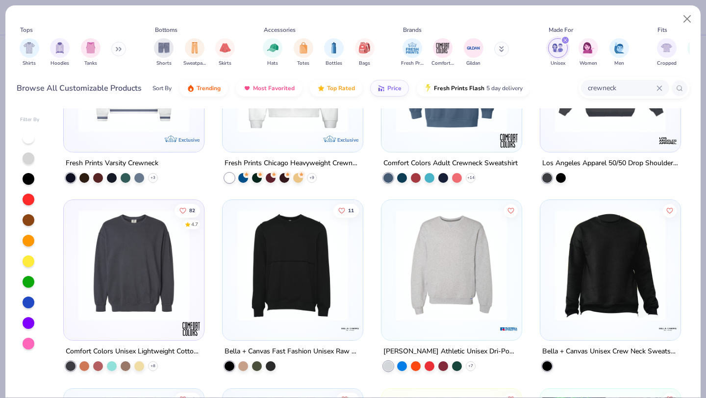
click at [441, 279] on img at bounding box center [451, 265] width 121 height 111
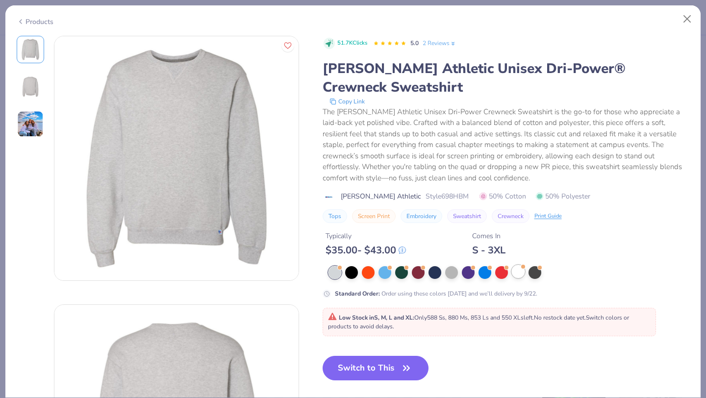
click at [519, 272] on div at bounding box center [518, 271] width 13 height 13
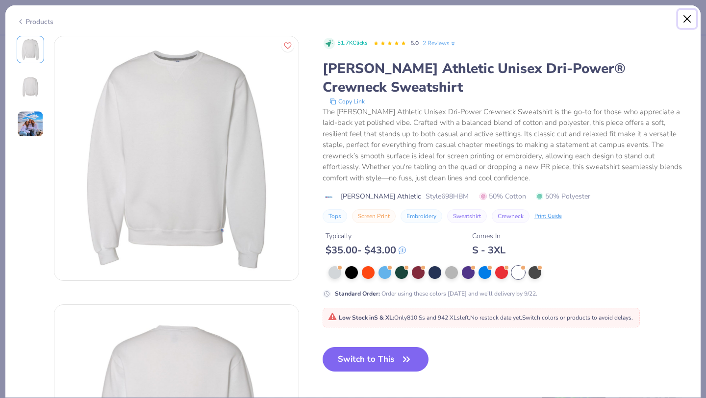
click at [689, 17] on button "Close" at bounding box center [687, 19] width 19 height 19
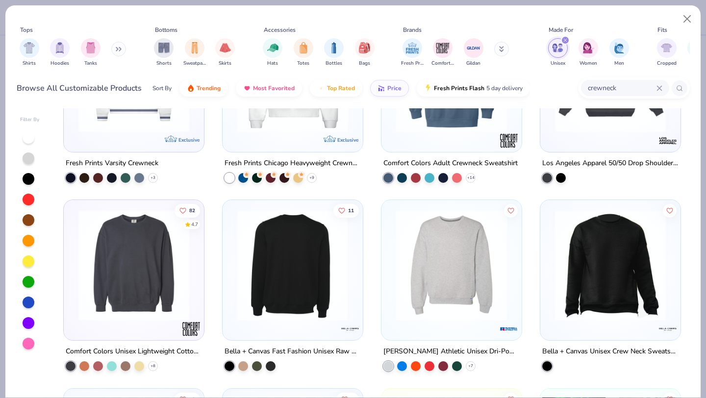
click at [304, 288] on img at bounding box center [292, 265] width 121 height 111
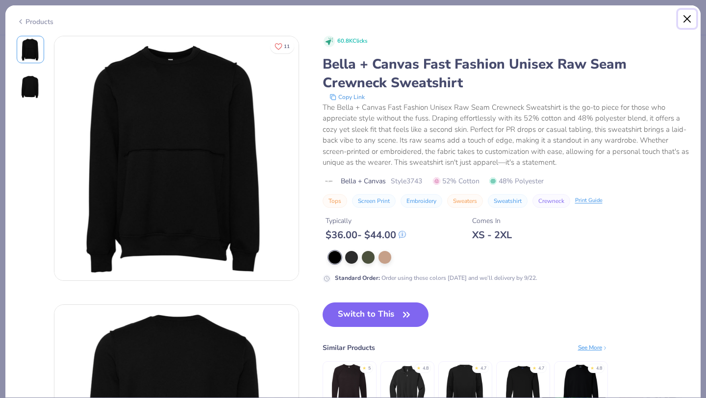
click at [691, 18] on button "Close" at bounding box center [687, 19] width 19 height 19
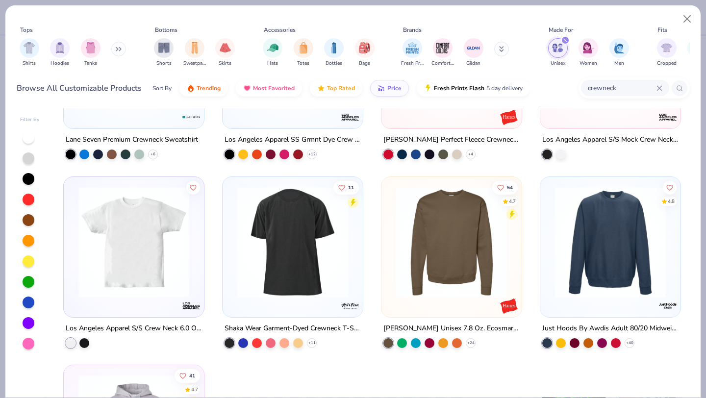
scroll to position [1068, 0]
click at [580, 283] on img at bounding box center [610, 242] width 121 height 111
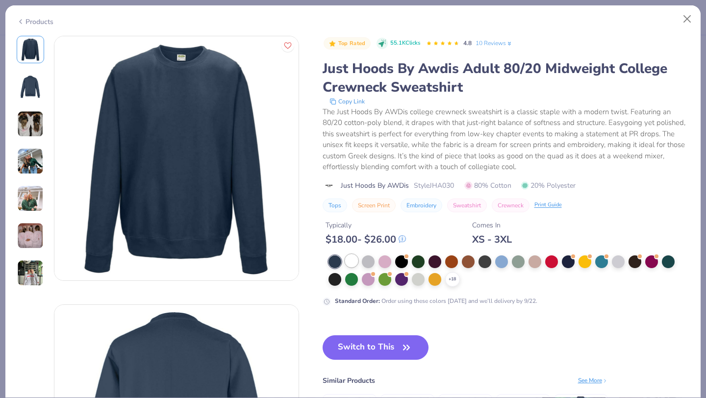
click at [350, 261] on div at bounding box center [351, 260] width 13 height 13
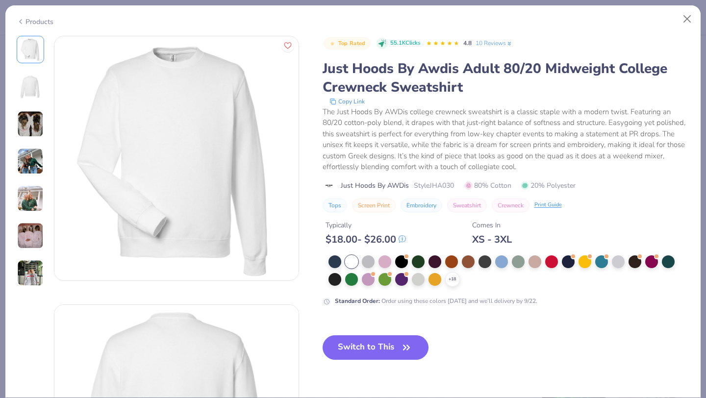
click at [29, 85] on img at bounding box center [31, 87] width 24 height 24
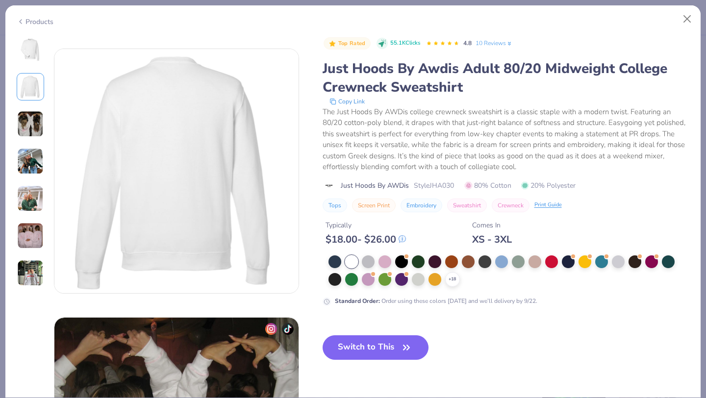
scroll to position [269, 0]
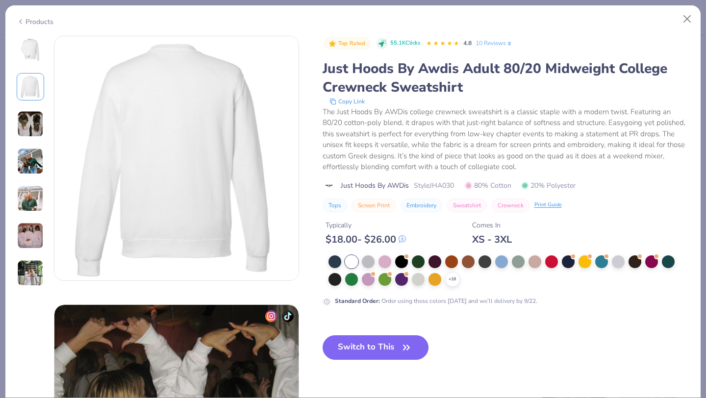
click at [33, 119] on img at bounding box center [30, 124] width 26 height 26
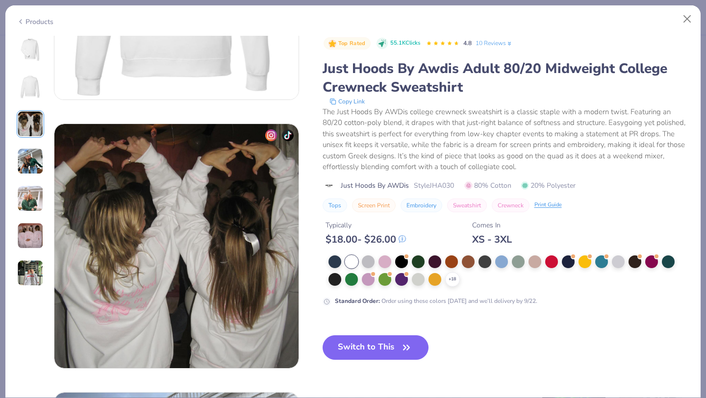
scroll to position [537, 0]
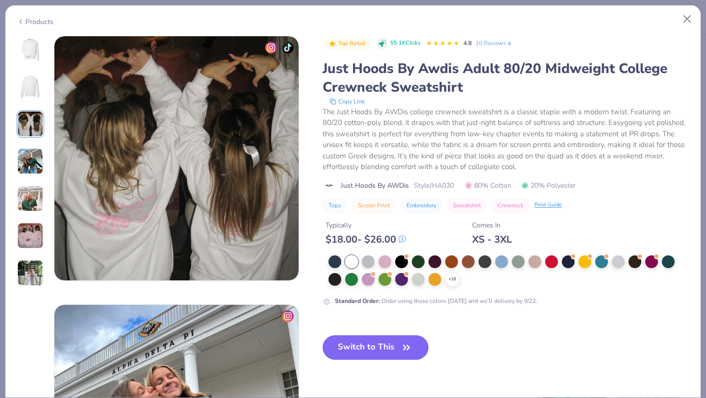
click at [33, 165] on img at bounding box center [30, 161] width 26 height 26
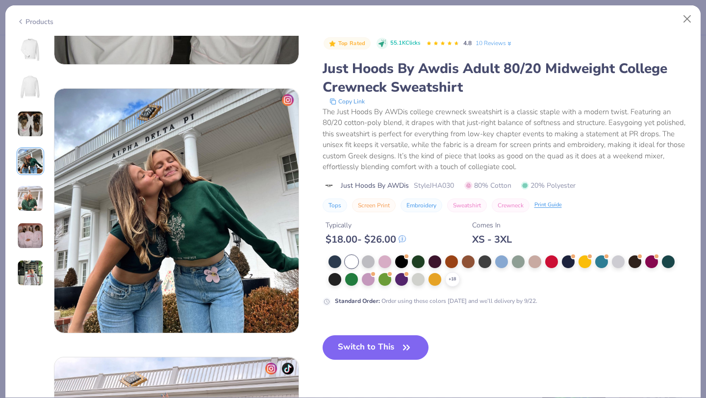
scroll to position [806, 0]
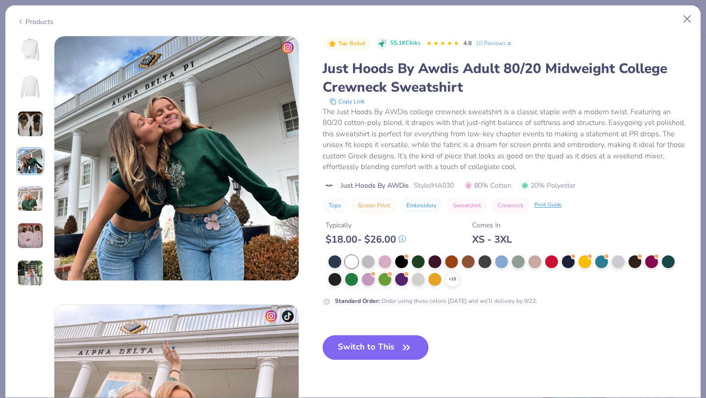
click at [27, 193] on img at bounding box center [30, 198] width 26 height 26
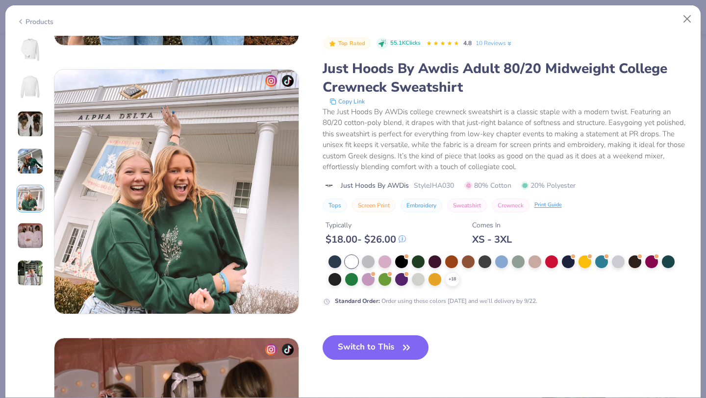
scroll to position [1075, 0]
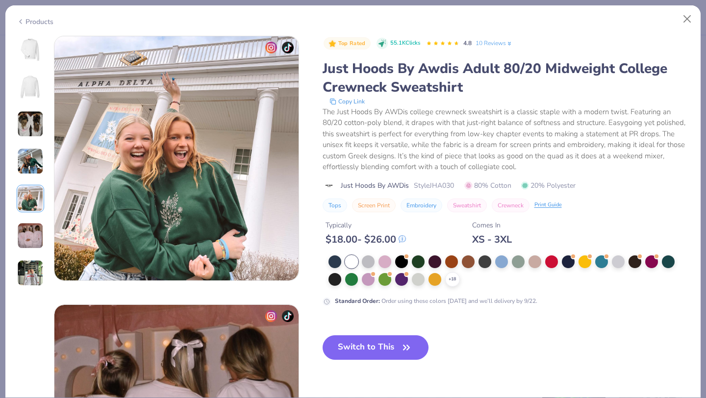
click at [34, 232] on img at bounding box center [30, 236] width 26 height 26
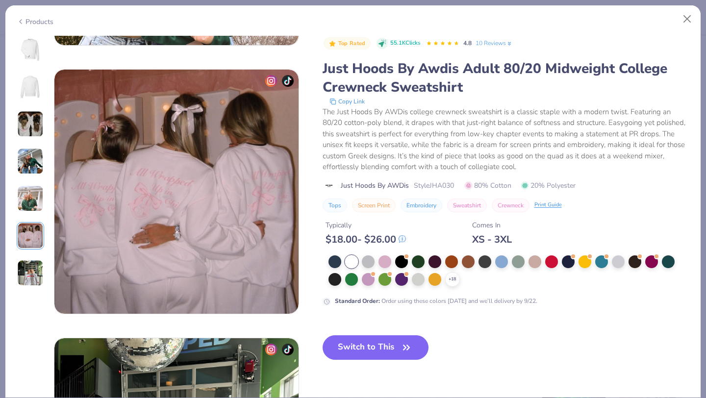
scroll to position [1343, 0]
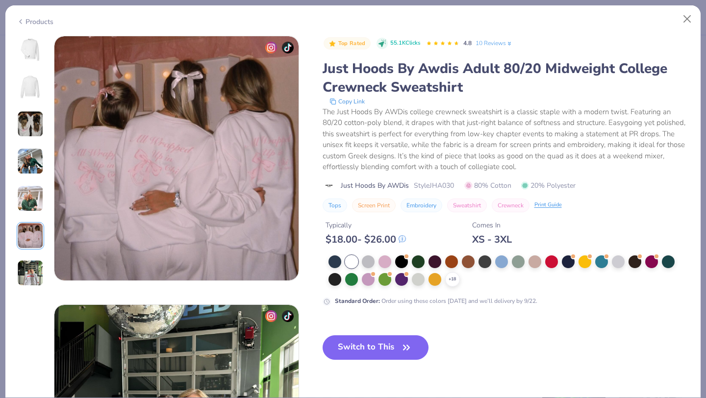
click at [31, 271] on img at bounding box center [30, 273] width 26 height 26
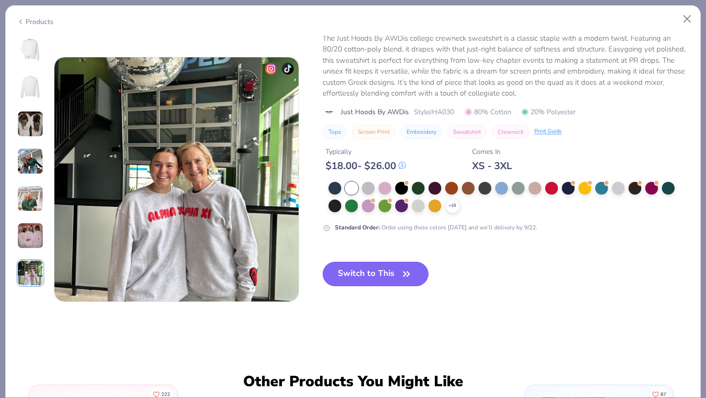
scroll to position [1571, 0]
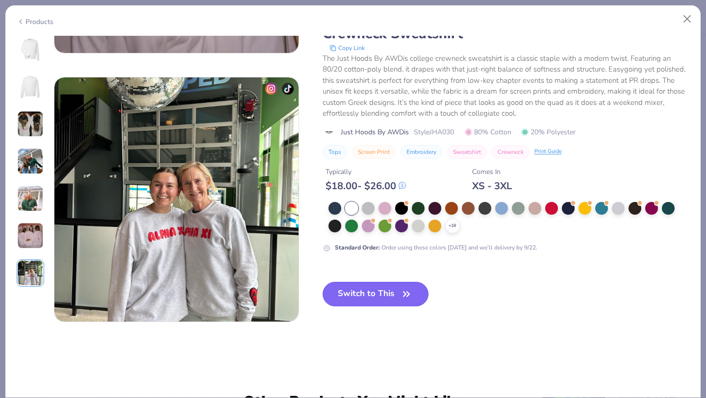
click at [356, 295] on button "Switch to This" at bounding box center [376, 294] width 106 height 25
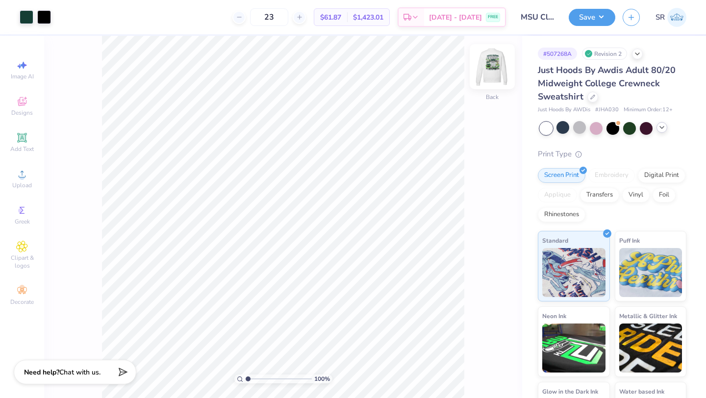
click at [491, 61] on img at bounding box center [492, 66] width 39 height 39
click at [490, 64] on img at bounding box center [492, 66] width 39 height 39
click at [591, 99] on div at bounding box center [592, 96] width 11 height 11
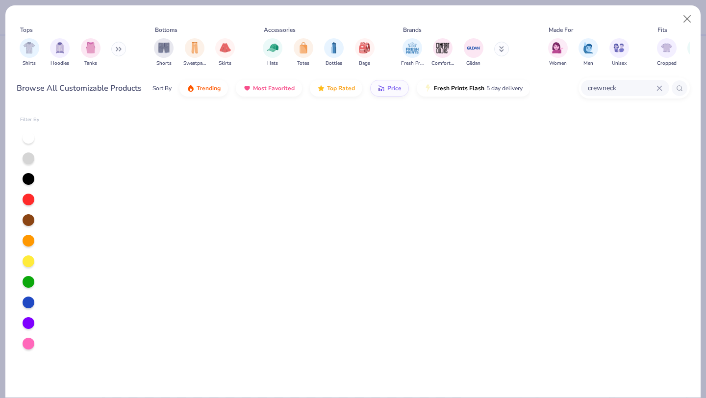
scroll to position [312, 0]
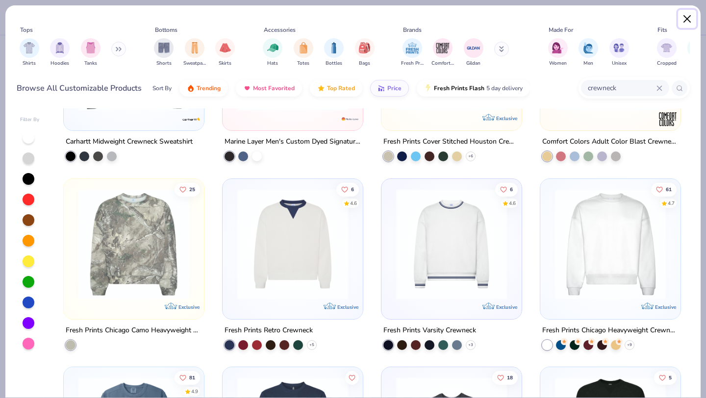
click at [690, 16] on button "Close" at bounding box center [687, 19] width 19 height 19
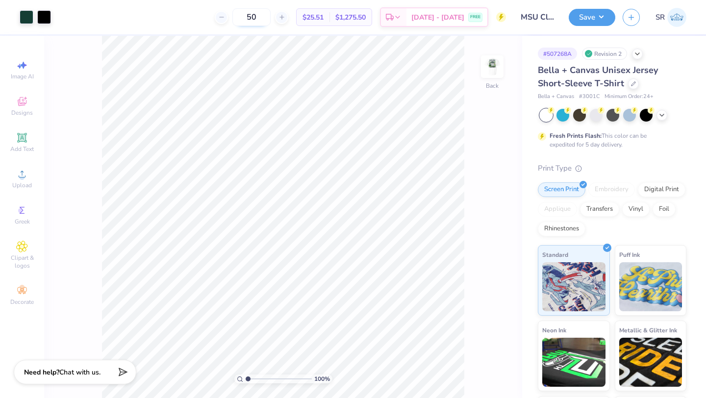
click at [270, 16] on input "50" at bounding box center [251, 17] width 38 height 18
type input "5"
click at [631, 84] on icon at bounding box center [633, 83] width 4 height 4
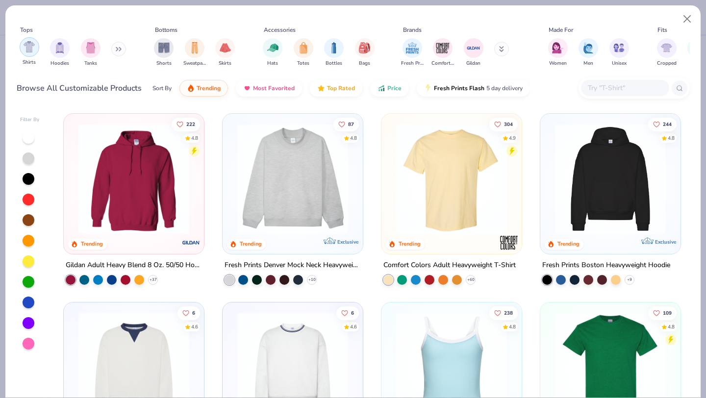
click at [26, 47] on img "filter for Shirts" at bounding box center [29, 46] width 11 height 11
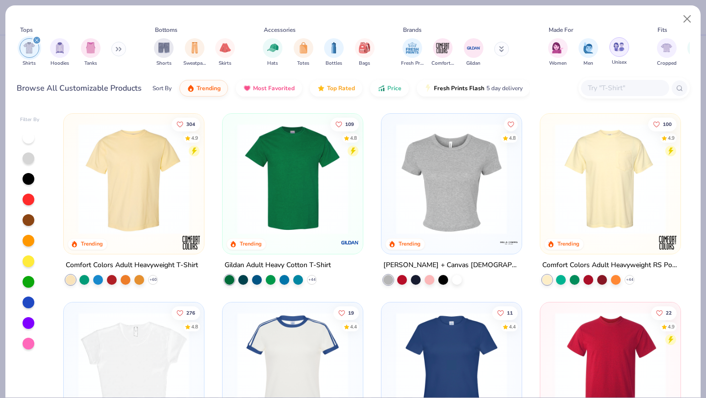
click at [620, 51] on img "filter for Unisex" at bounding box center [618, 46] width 11 height 11
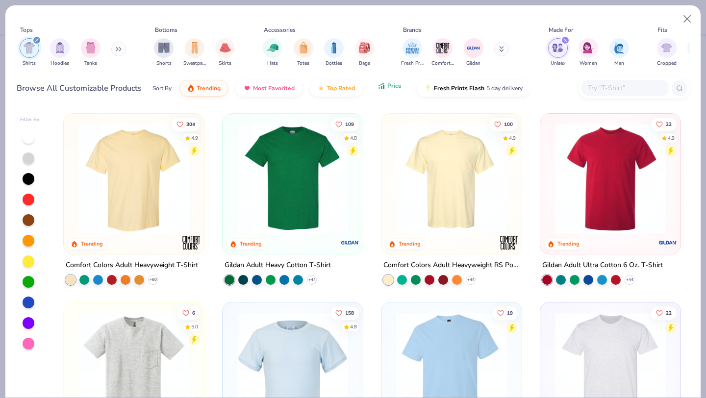
click at [387, 94] on div "Sort By Trending Most Favorited Top Rated Price Fresh Prints Flash 5 day delive…" at bounding box center [340, 88] width 377 height 27
click at [384, 86] on button "Price" at bounding box center [389, 85] width 39 height 17
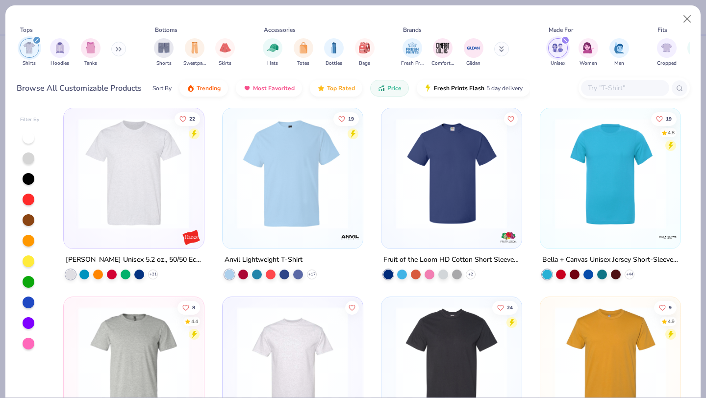
scroll to position [191, 0]
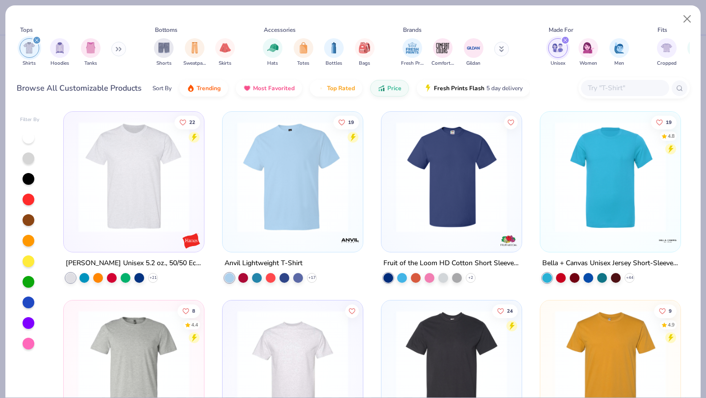
click at [623, 199] on img at bounding box center [610, 177] width 121 height 111
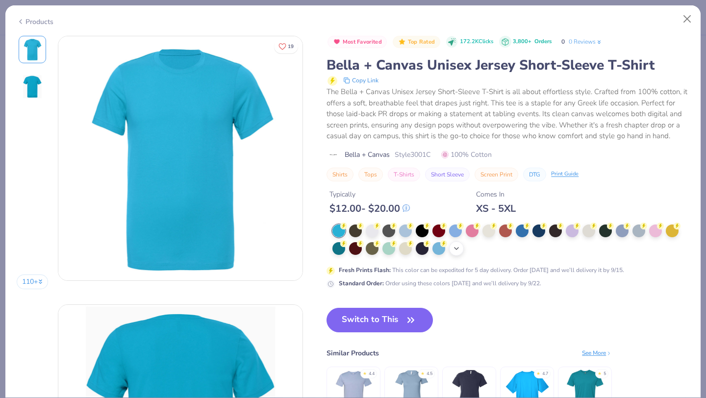
click at [455, 250] on polyline at bounding box center [456, 249] width 4 height 2
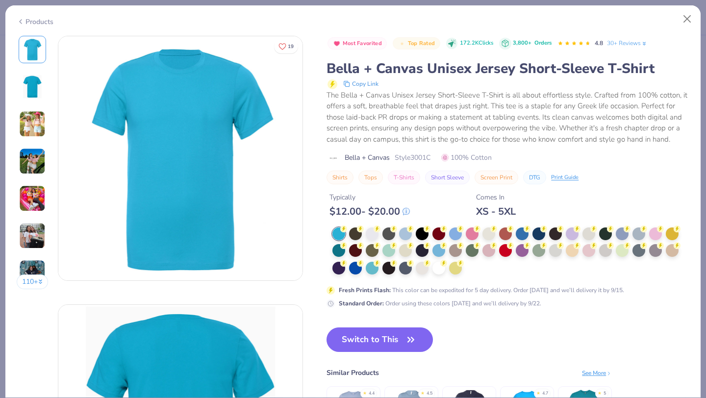
click at [441, 270] on div at bounding box center [438, 268] width 13 height 13
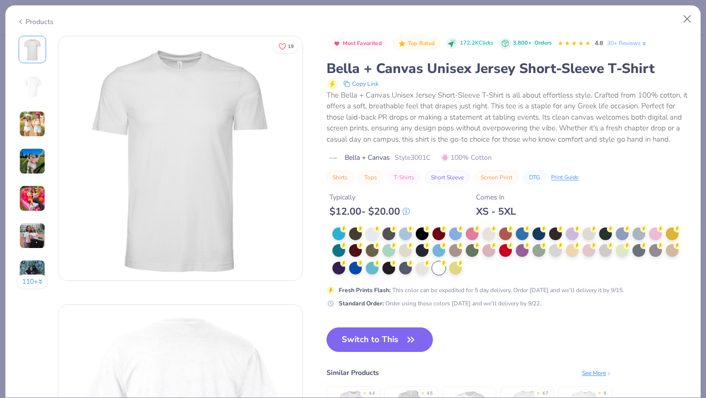
click at [392, 340] on button "Switch to This" at bounding box center [379, 339] width 106 height 25
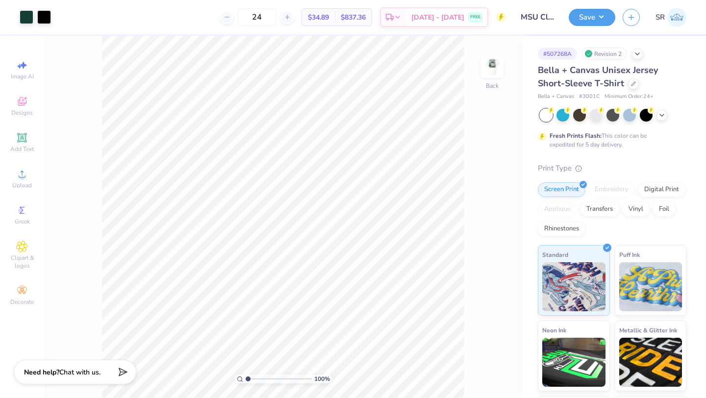
click at [308, 16] on div "24 $34.89 Per Item $837.36 Total Est. Delivery Sep 20 - 23 FREE" at bounding box center [282, 17] width 448 height 34
click at [291, 16] on icon at bounding box center [287, 17] width 7 height 7
click at [276, 15] on input "26" at bounding box center [257, 17] width 38 height 18
type input "2"
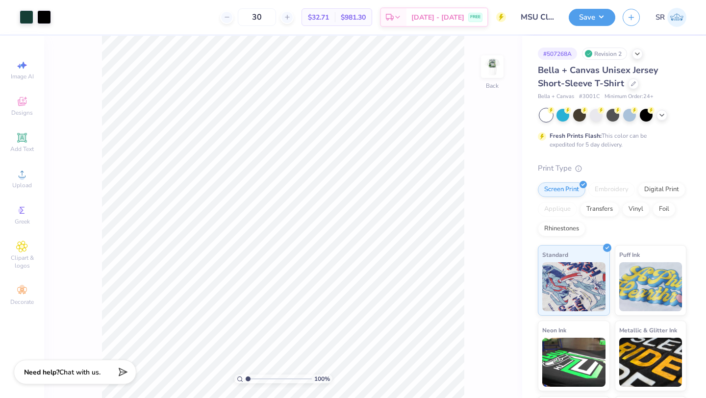
type input "3"
type input "40"
click at [628, 86] on div at bounding box center [633, 82] width 11 height 11
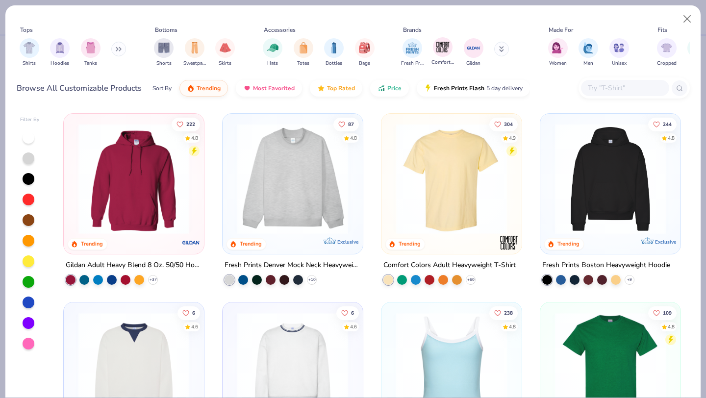
click at [447, 57] on div "Comfort Colors" at bounding box center [442, 51] width 23 height 29
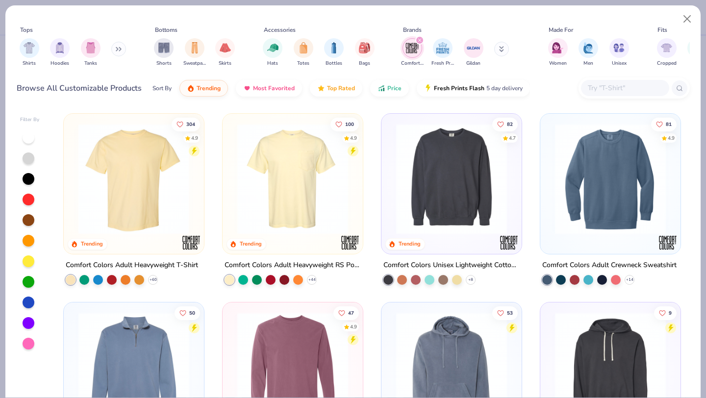
click at [151, 203] on div at bounding box center [13, 179] width 361 height 111
